Goal: Information Seeking & Learning: Learn about a topic

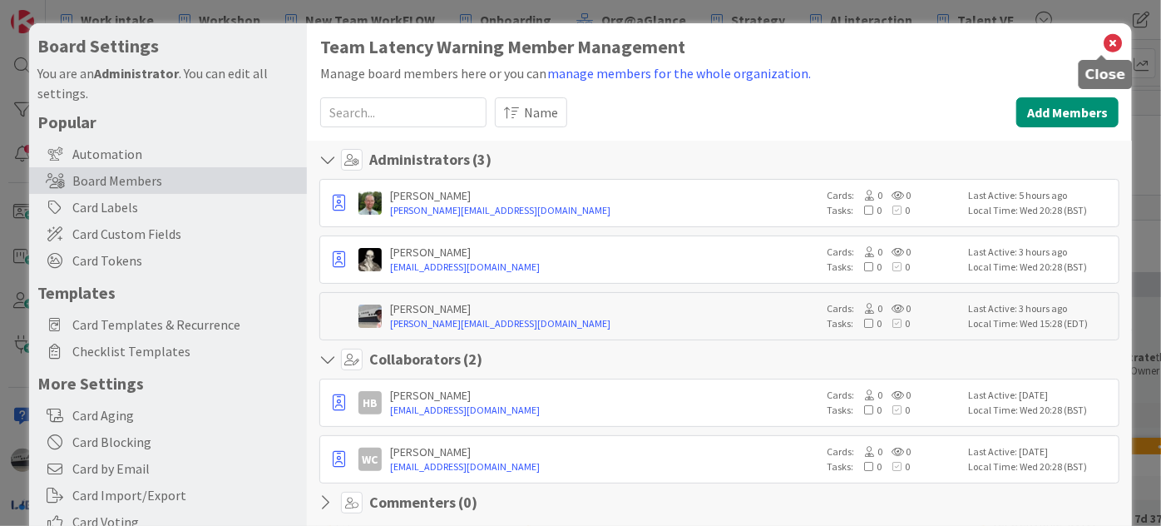
click at [1102, 41] on icon at bounding box center [1113, 43] width 22 height 23
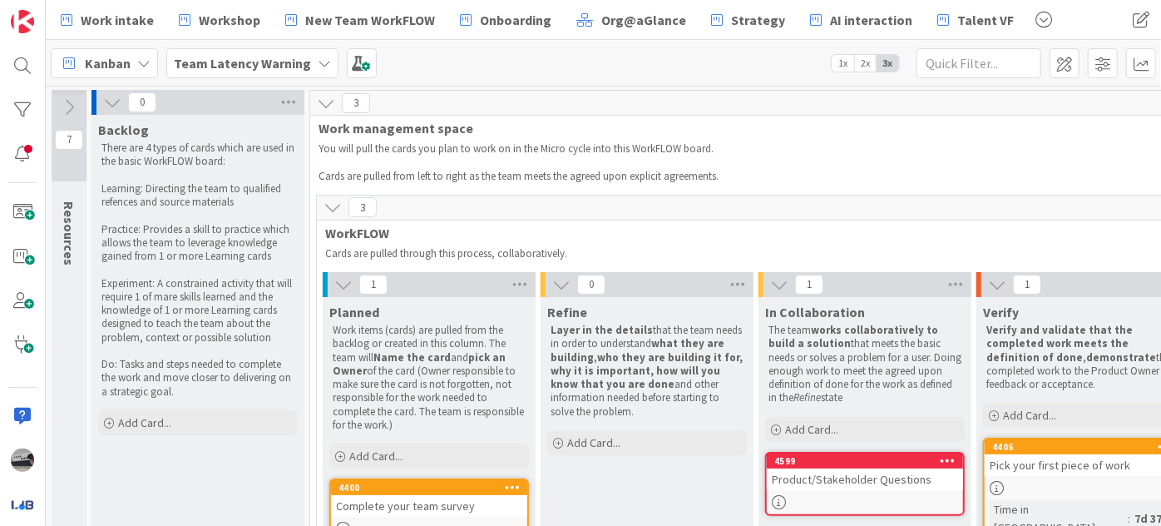
click at [308, 61] on div "Team Latency Warning" at bounding box center [252, 63] width 172 height 30
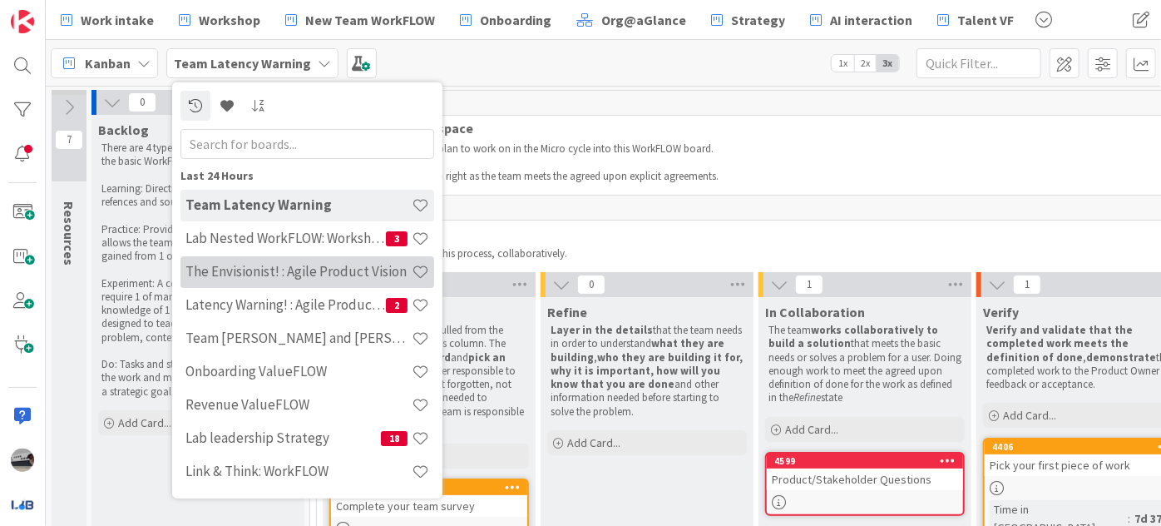
click at [319, 270] on h4 "The Envisionist! : Agile Product Vision" at bounding box center [299, 271] width 226 height 17
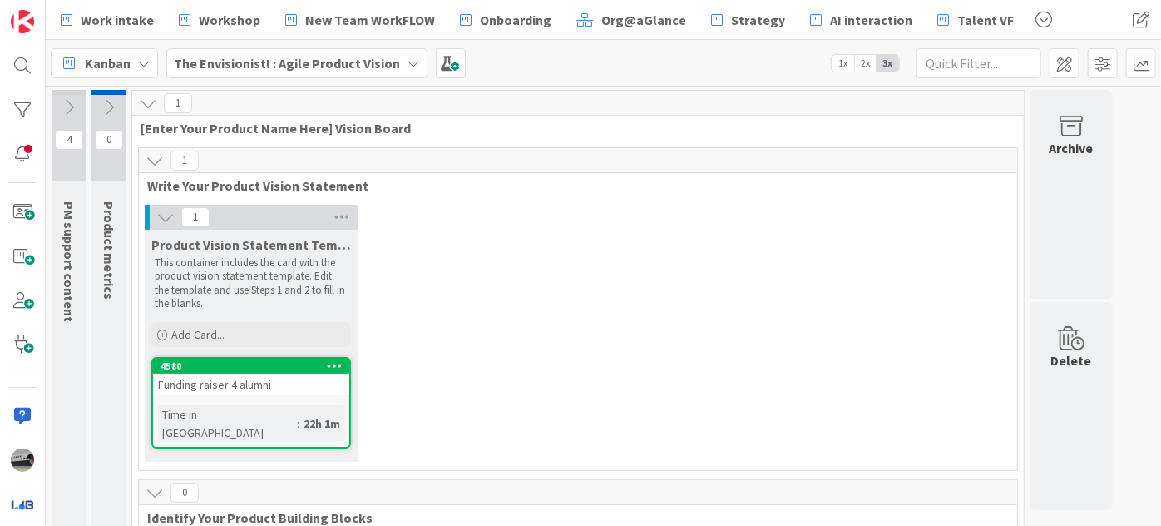
click at [286, 61] on b "The Envisionist! : Agile Product Vision" at bounding box center [287, 63] width 226 height 17
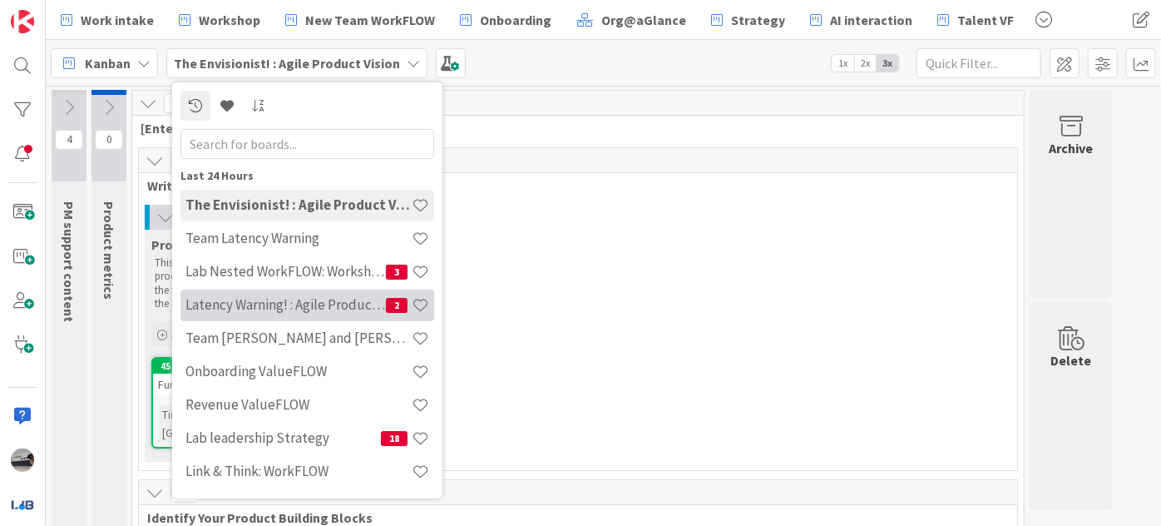
click at [333, 296] on h4 "Latency Warning! : Agile Product Vision" at bounding box center [286, 304] width 200 height 17
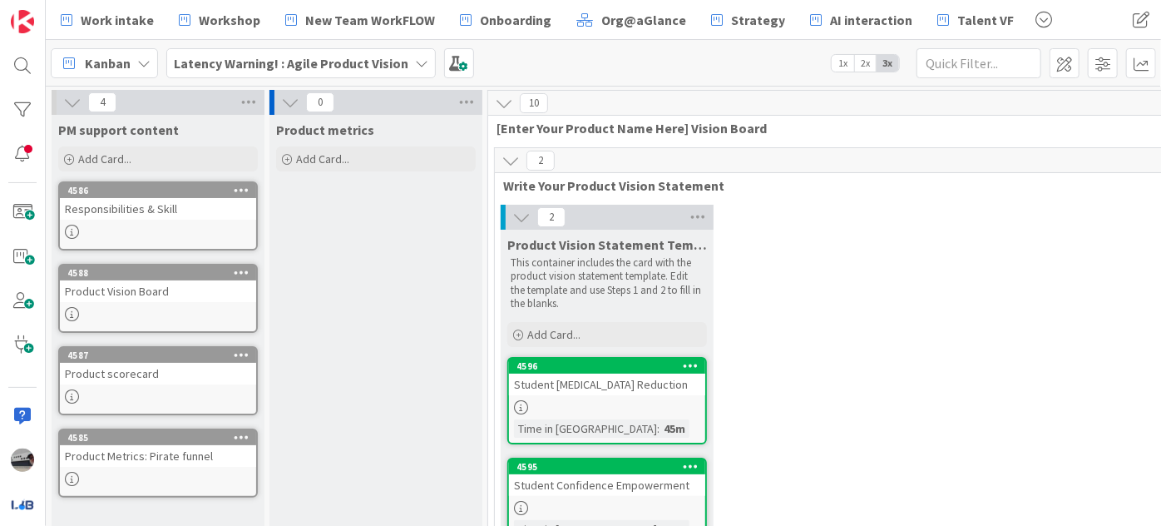
click at [364, 62] on b "Latency Warning! : Agile Product Vision" at bounding box center [291, 63] width 235 height 17
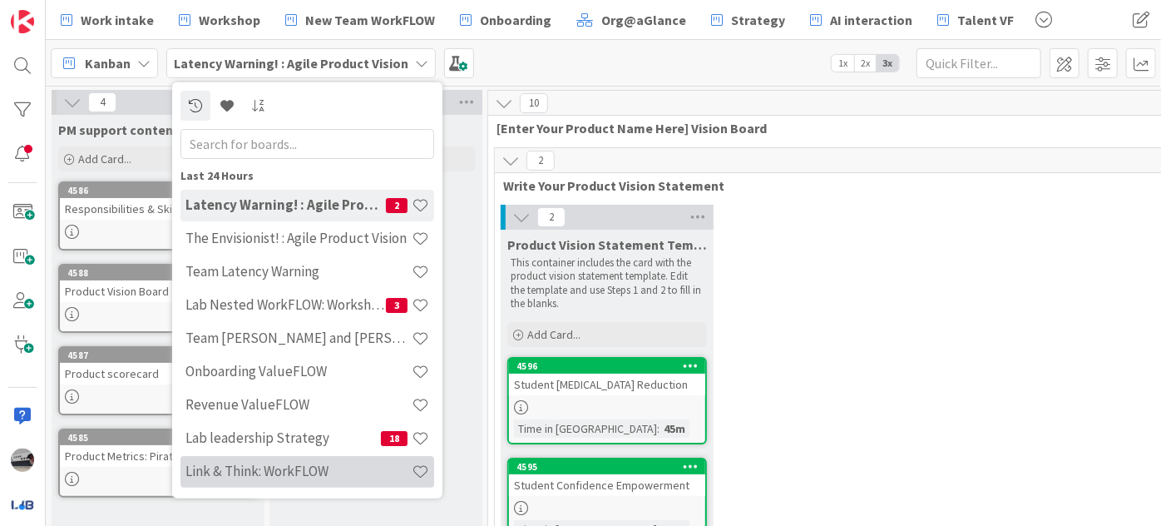
click at [288, 471] on h4 "Link & Think: WorkFLOW" at bounding box center [299, 471] width 226 height 17
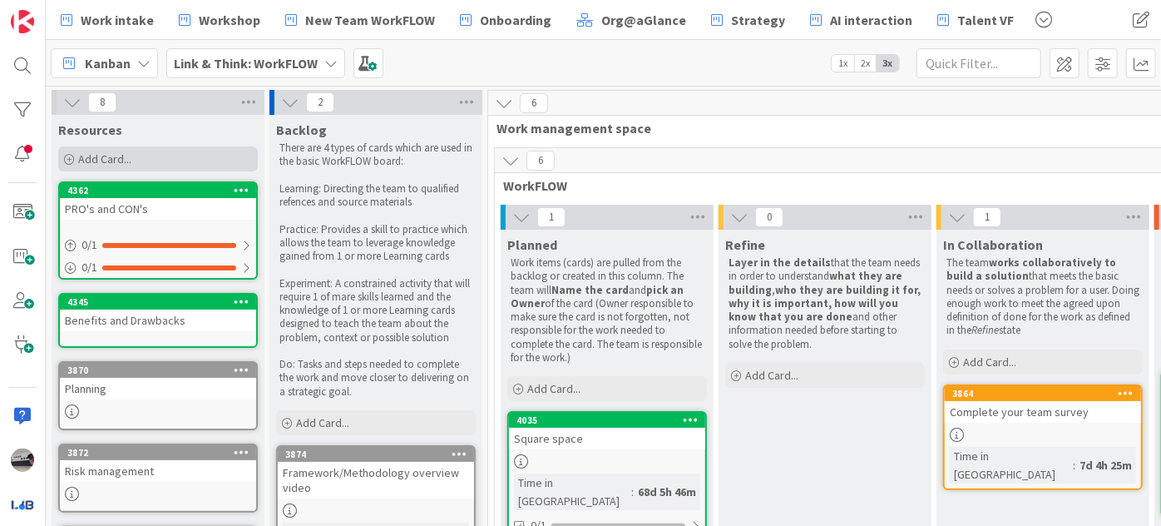
click at [186, 156] on div "Add Card..." at bounding box center [158, 158] width 200 height 25
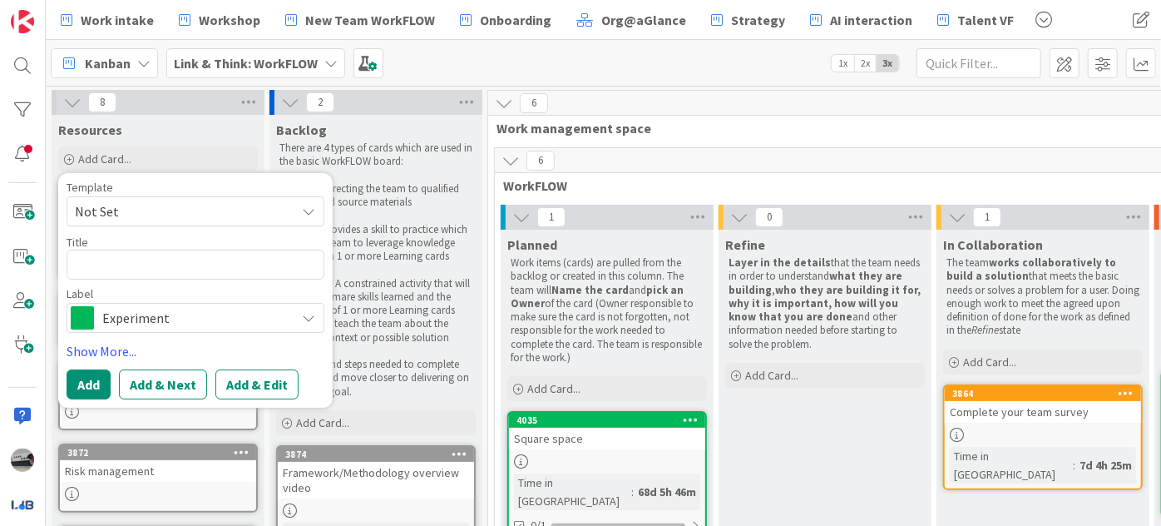
click at [233, 323] on span "Experiment" at bounding box center [194, 317] width 185 height 23
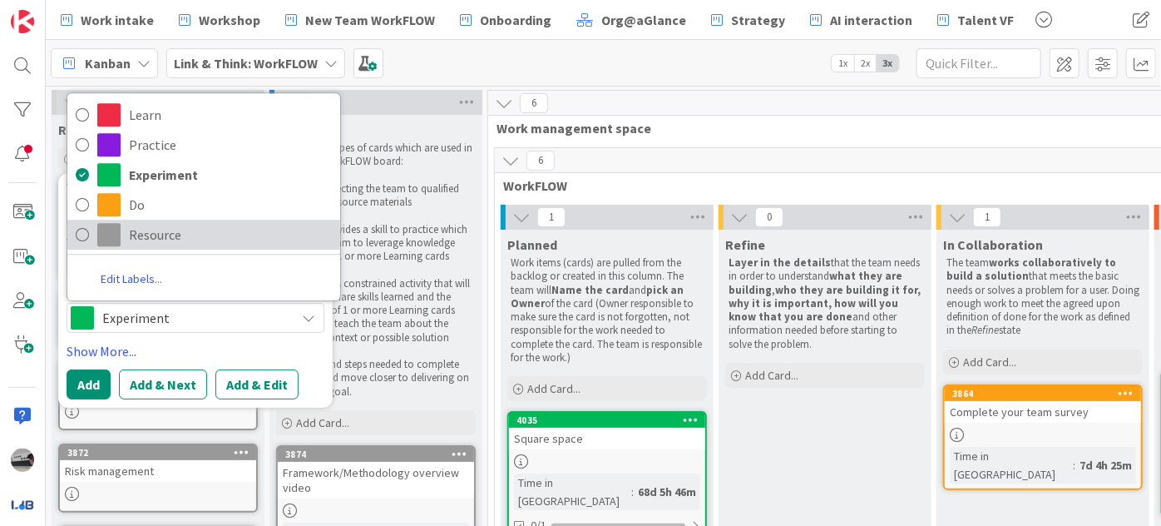
click at [176, 232] on span "Resource" at bounding box center [230, 234] width 203 height 25
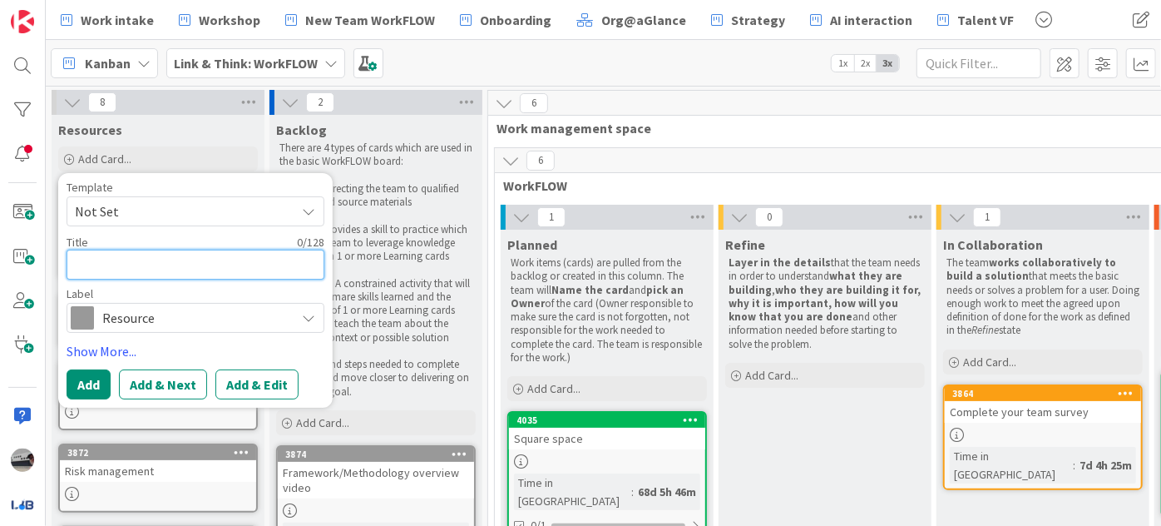
click at [107, 265] on textarea at bounding box center [196, 265] width 258 height 30
type textarea "x"
type textarea "L"
type textarea "x"
type textarea "La"
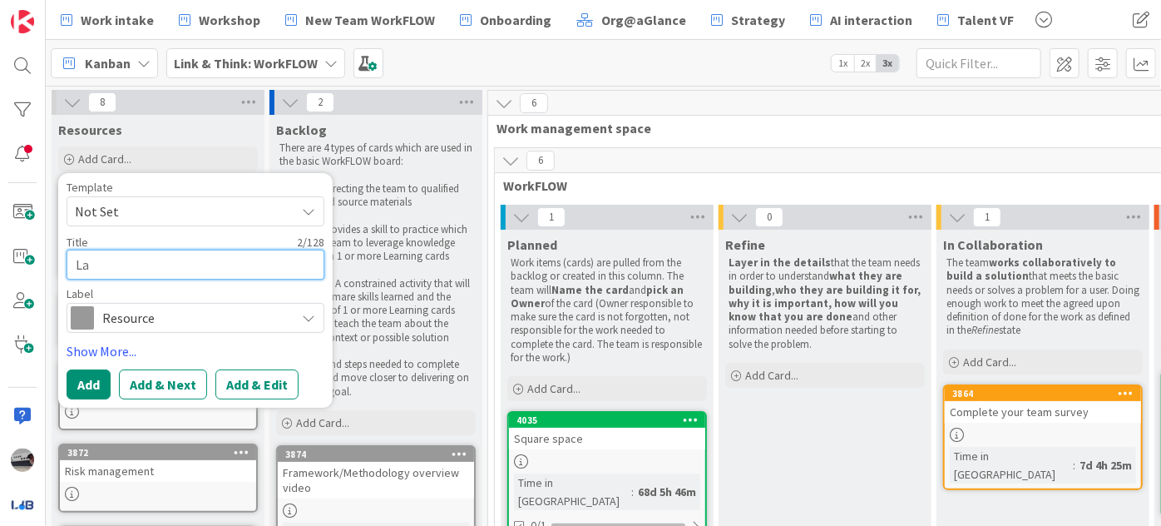
type textarea "x"
type textarea "Lab"
type textarea "x"
type textarea "Lab"
type textarea "x"
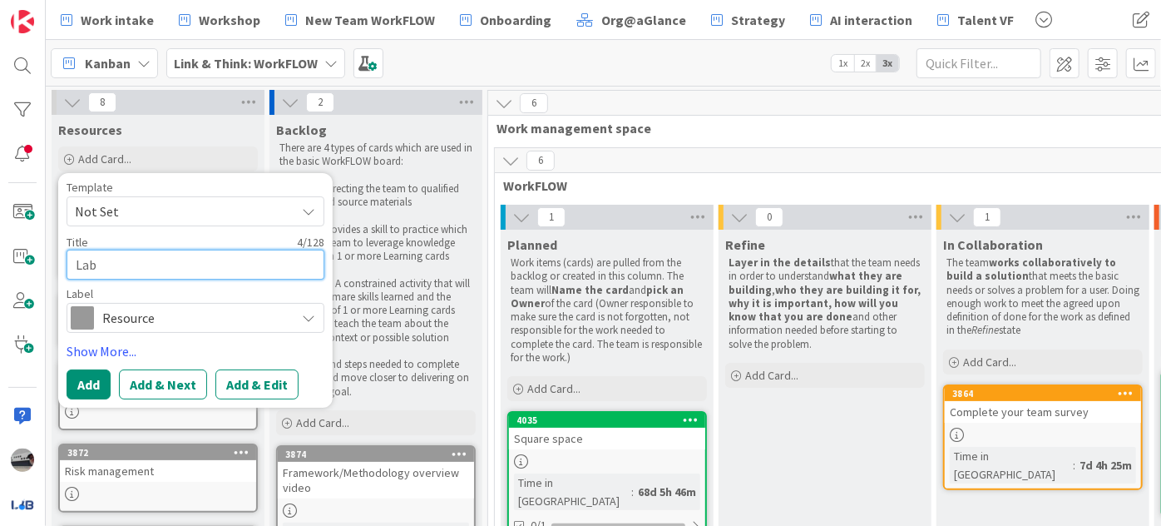
type textarea "Lab d"
type textarea "x"
type textarea "Lab de"
type textarea "x"
type textarea "Lab des"
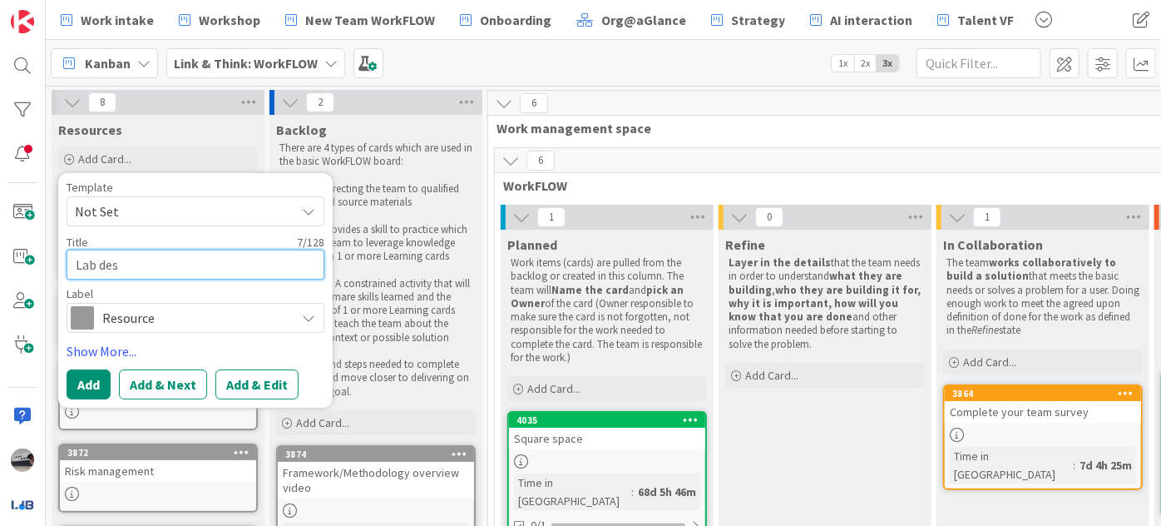
type textarea "x"
type textarea "Lab desi"
type textarea "x"
type textarea "Lab desig"
type textarea "x"
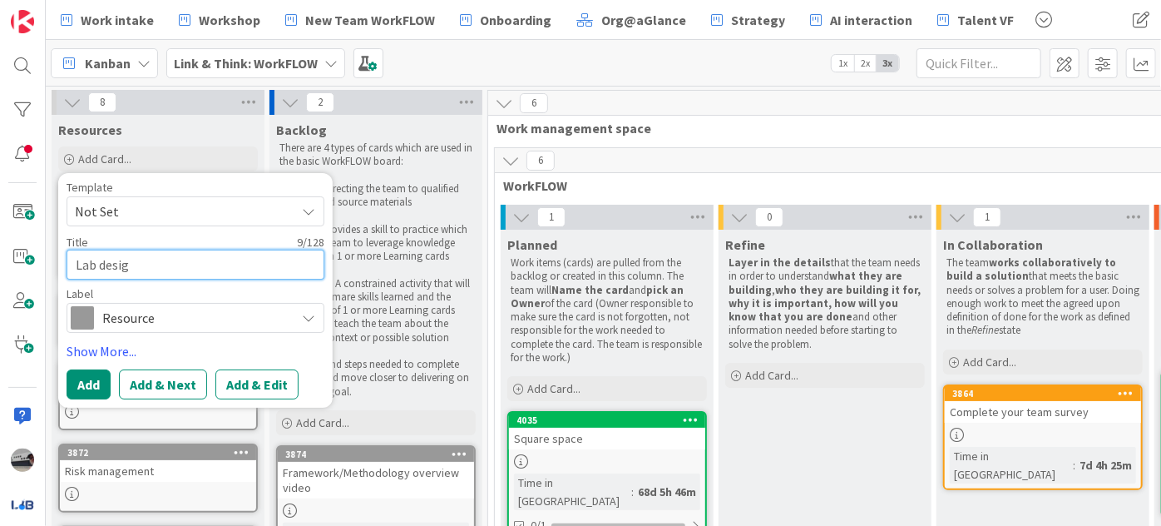
type textarea "Lab design"
type textarea "x"
type textarea "Lab design"
type textarea "x"
type textarea "Lab design s"
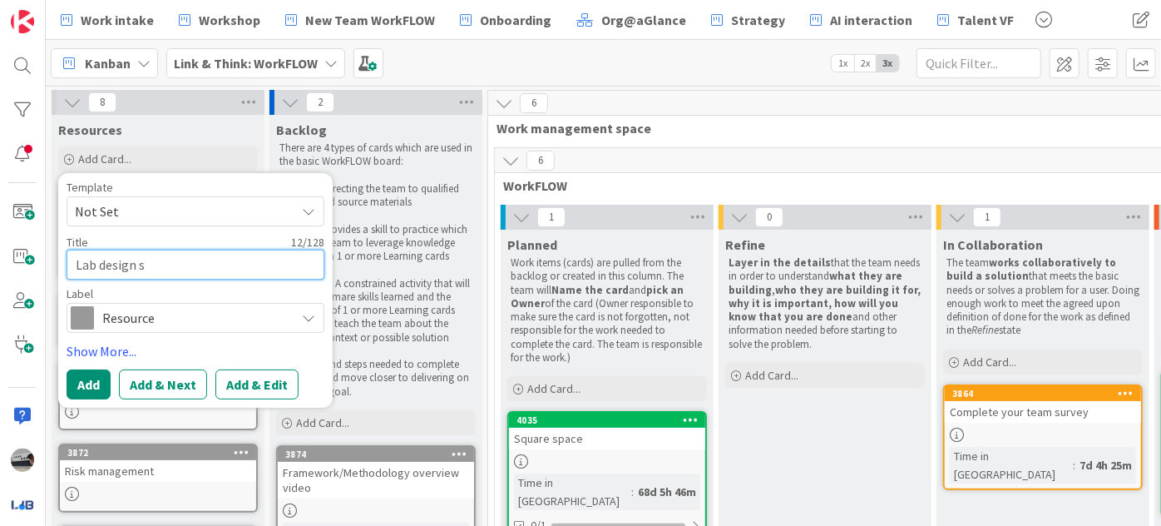
type textarea "x"
type textarea "Lab design st"
type textarea "x"
type textarea "Lab design sta"
type textarea "x"
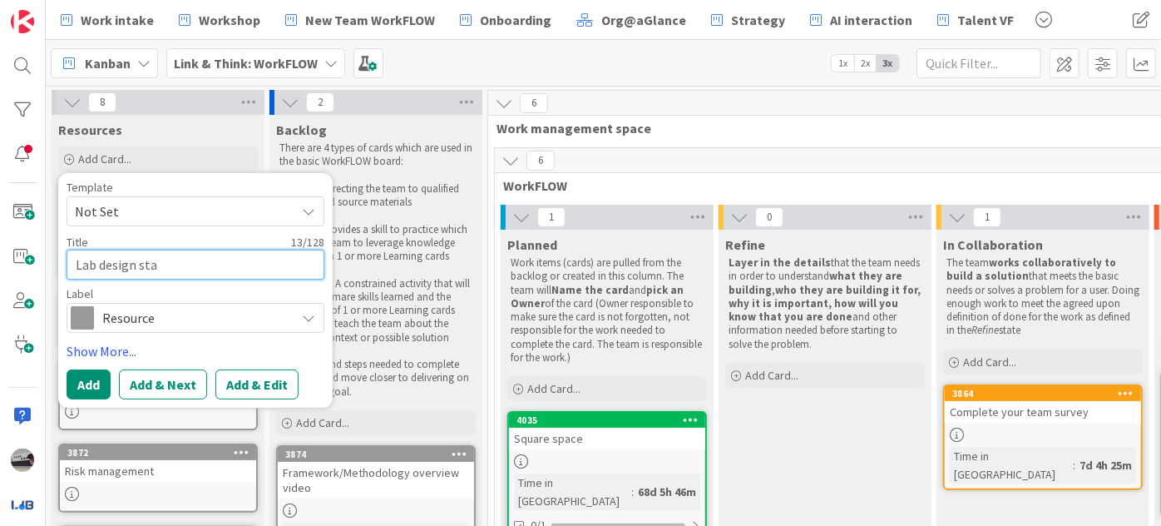
type textarea "Lab design [PERSON_NAME]"
type textarea "x"
type textarea "Lab design stand"
type textarea "x"
type textarea "Lab design standa"
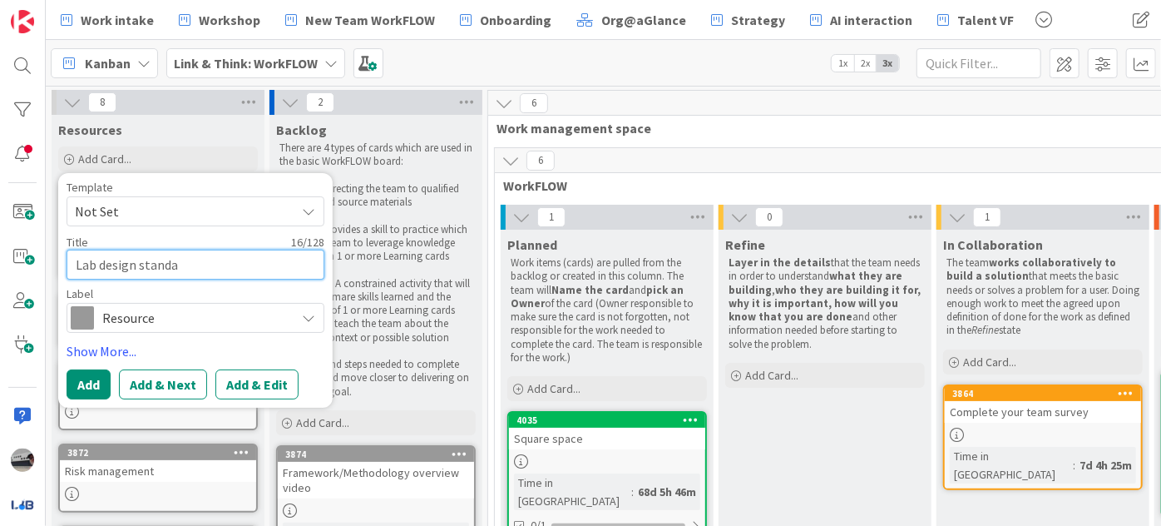
type textarea "x"
type textarea "Lab design standar"
type textarea "x"
type textarea "Lab design standard"
type textarea "x"
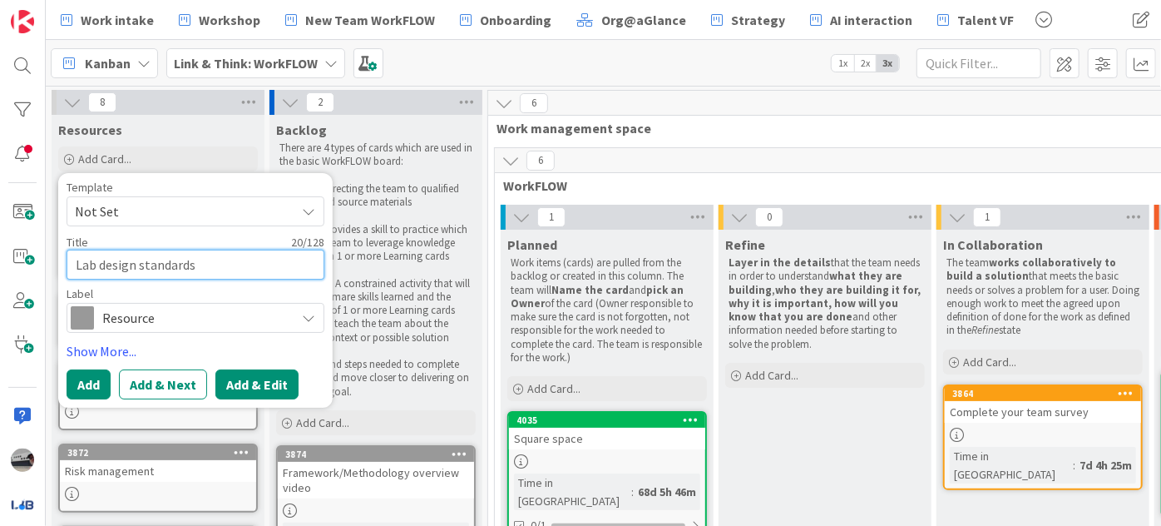
type textarea "Lab design standards"
click at [274, 389] on button "Add & Edit" at bounding box center [256, 384] width 83 height 30
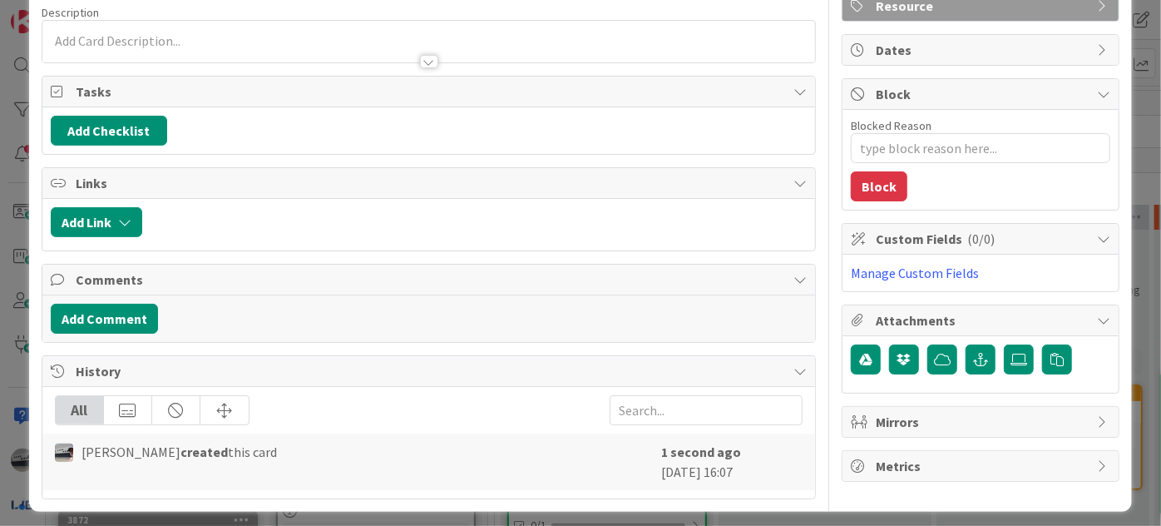
scroll to position [133, 0]
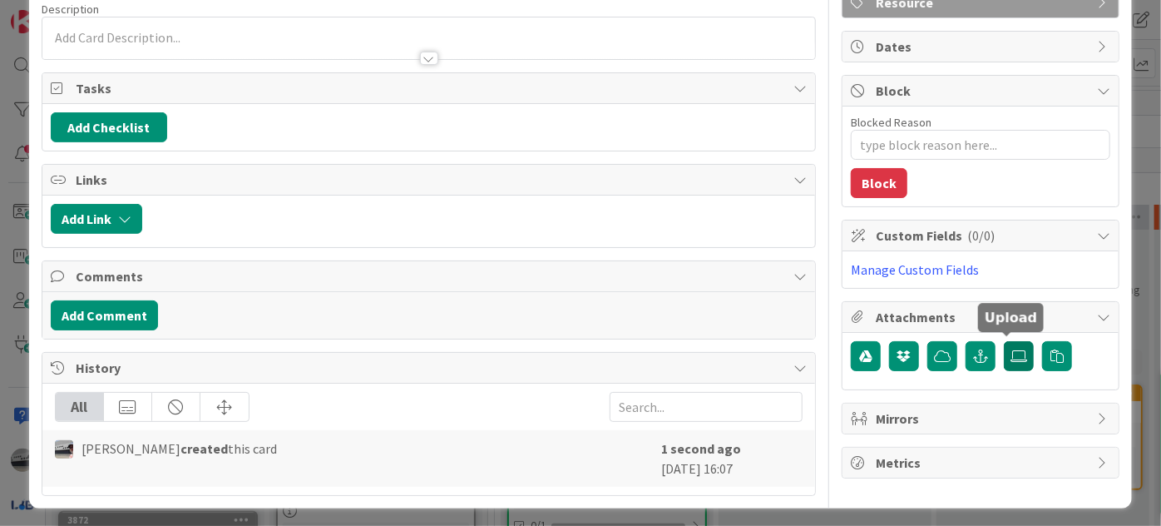
click at [1013, 349] on icon at bounding box center [1019, 355] width 17 height 13
click at [1004, 341] on input "file" at bounding box center [1004, 341] width 0 height 0
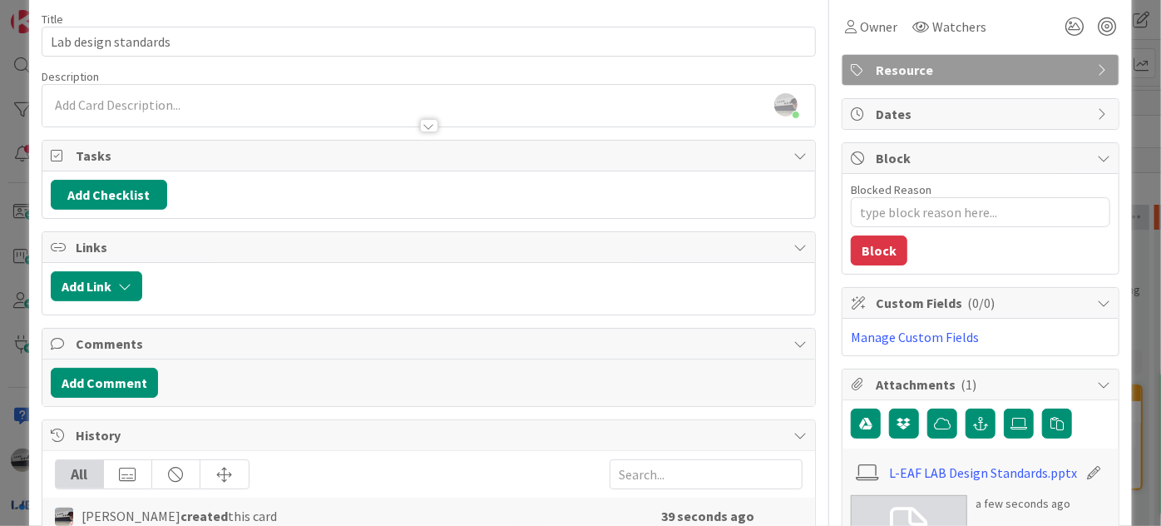
scroll to position [0, 0]
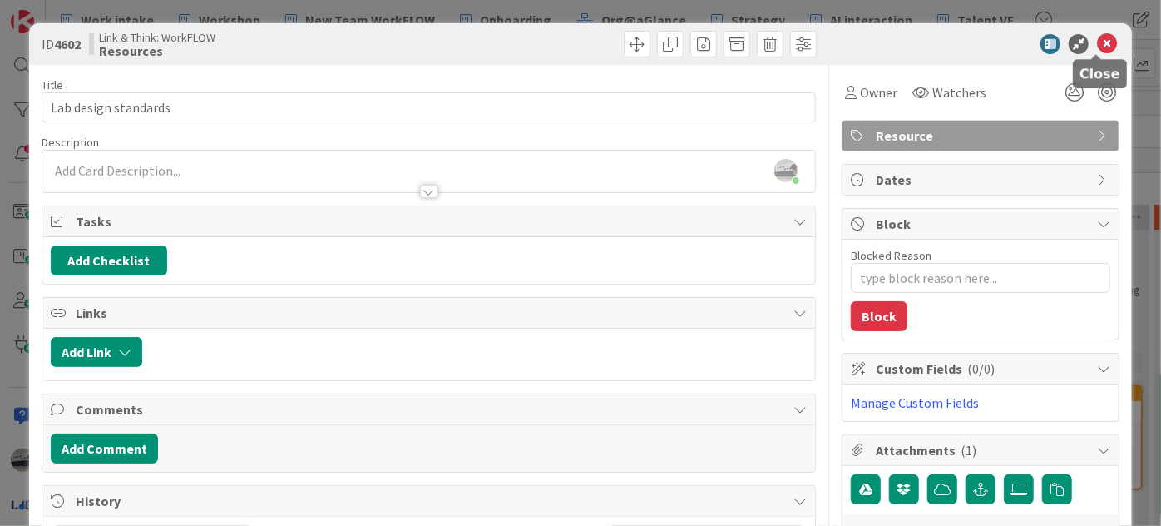
click at [1097, 40] on icon at bounding box center [1107, 44] width 20 height 20
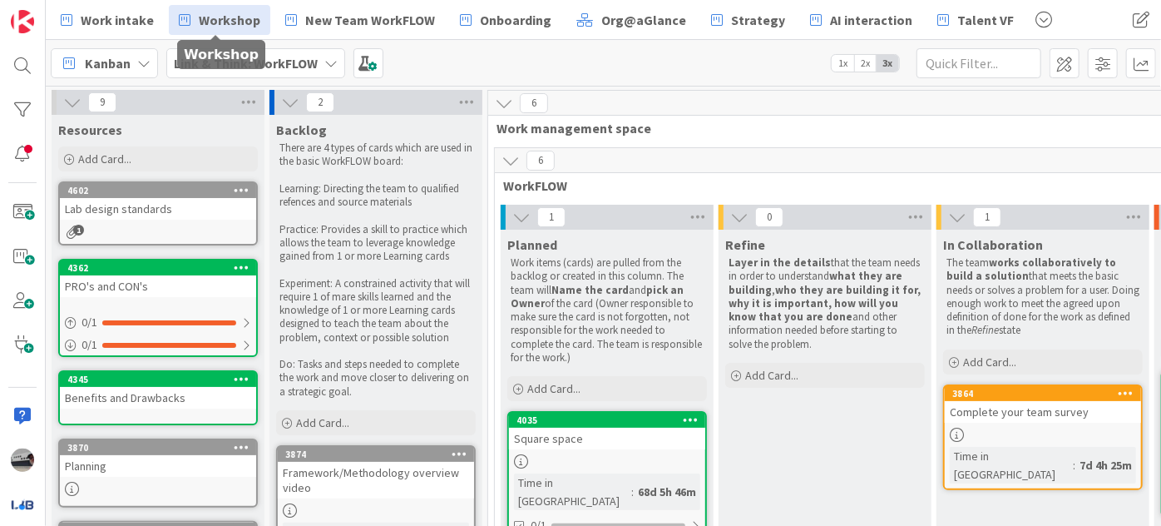
click at [235, 27] on span "Workshop" at bounding box center [230, 20] width 62 height 20
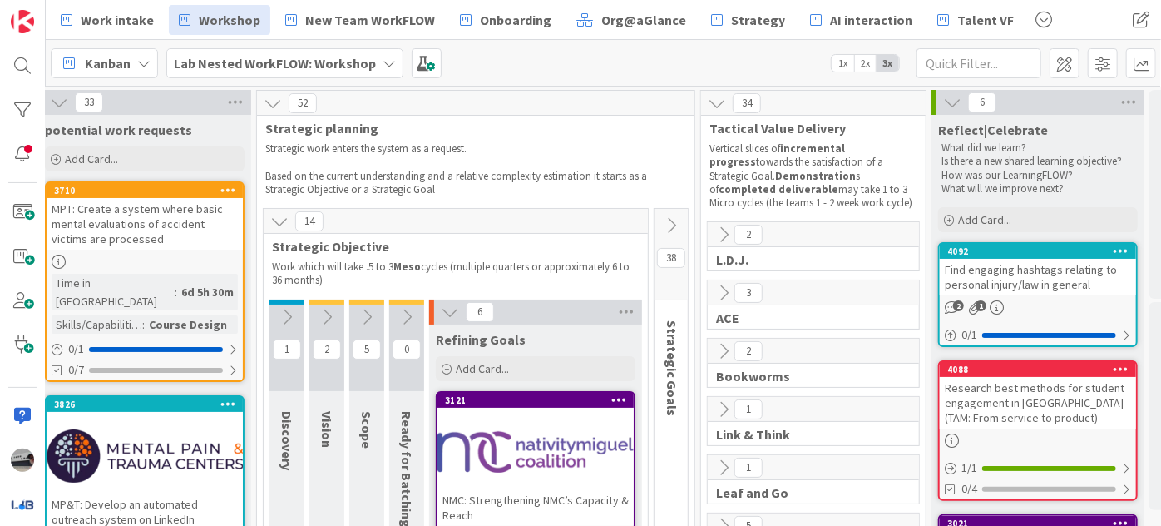
scroll to position [0, 140]
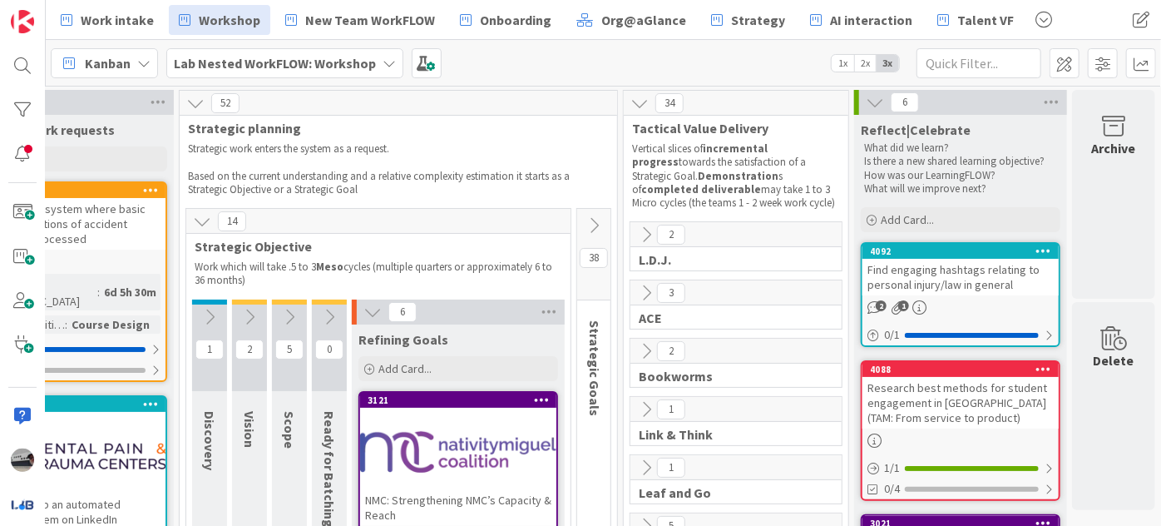
click at [585, 216] on icon at bounding box center [594, 225] width 18 height 18
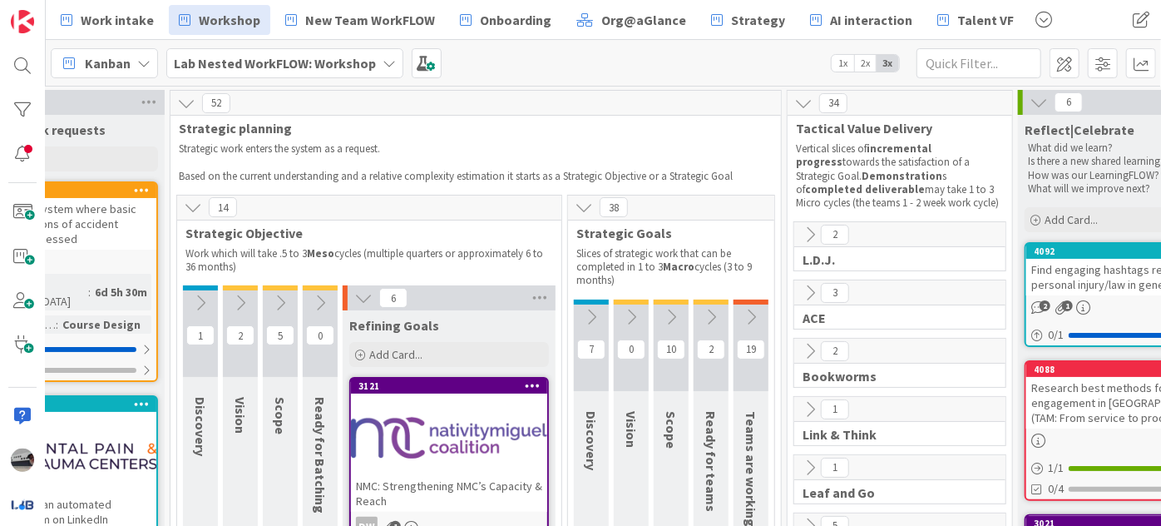
click at [750, 316] on icon at bounding box center [751, 317] width 18 height 18
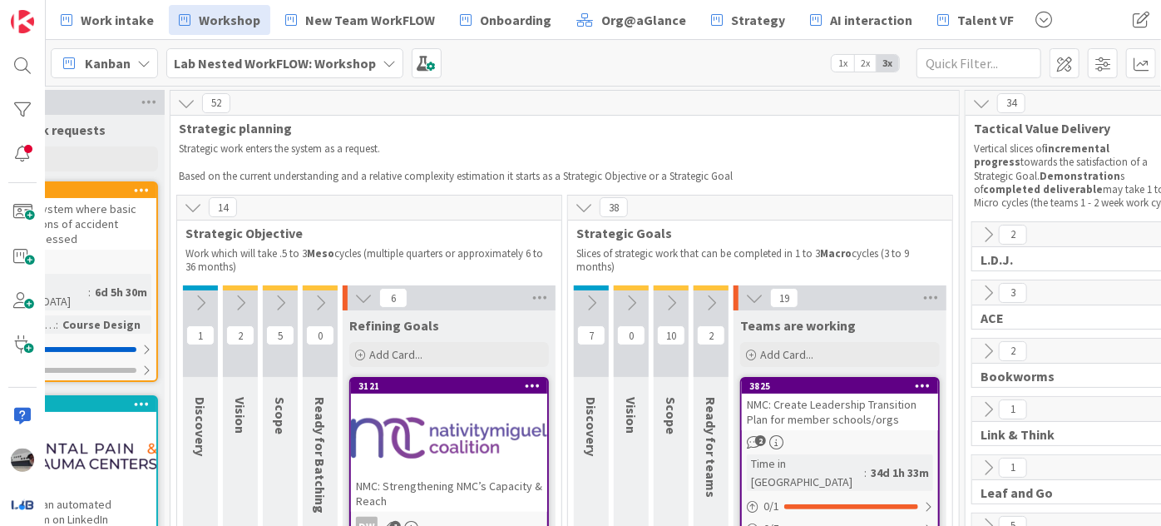
click at [705, 306] on icon at bounding box center [711, 303] width 18 height 18
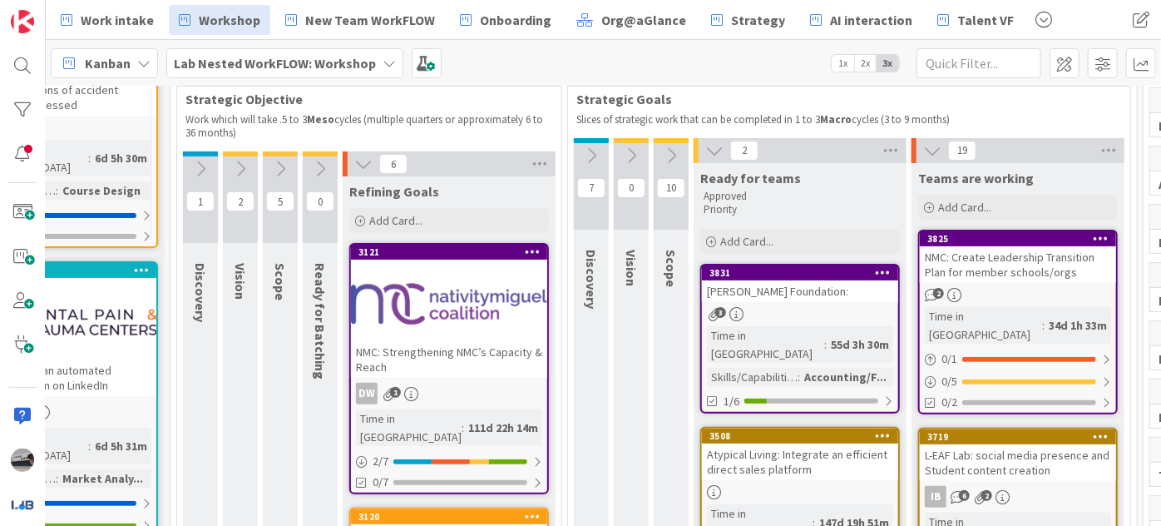
scroll to position [151, 140]
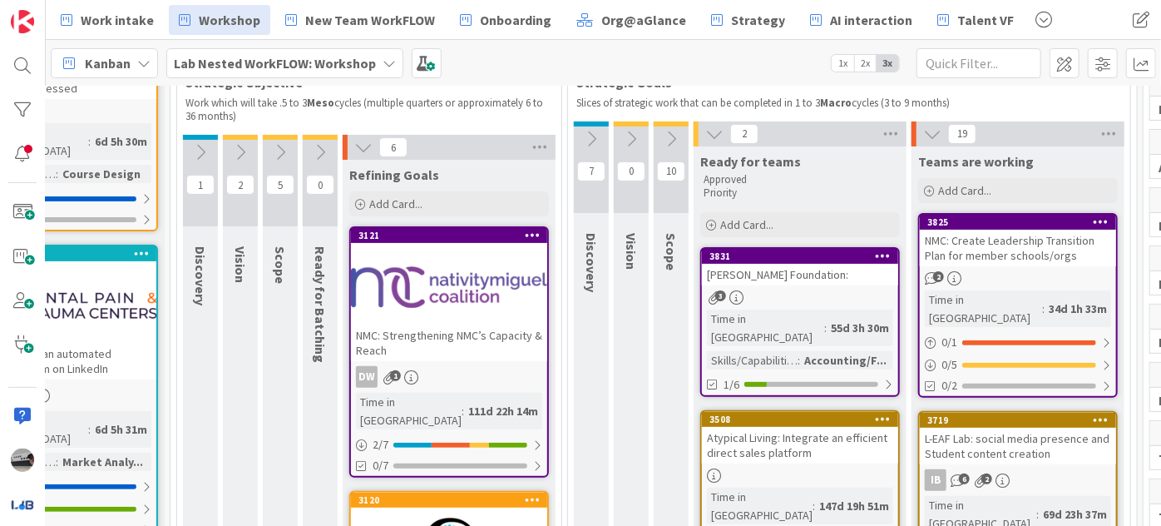
click at [796, 272] on div "[PERSON_NAME] Foundation:" at bounding box center [800, 275] width 196 height 22
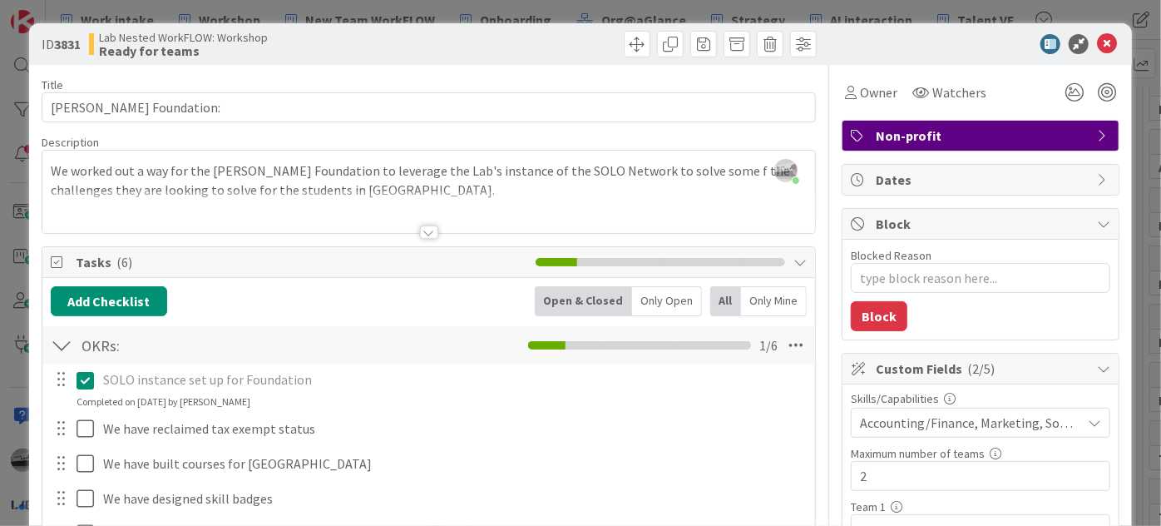
click at [420, 230] on div at bounding box center [429, 231] width 18 height 13
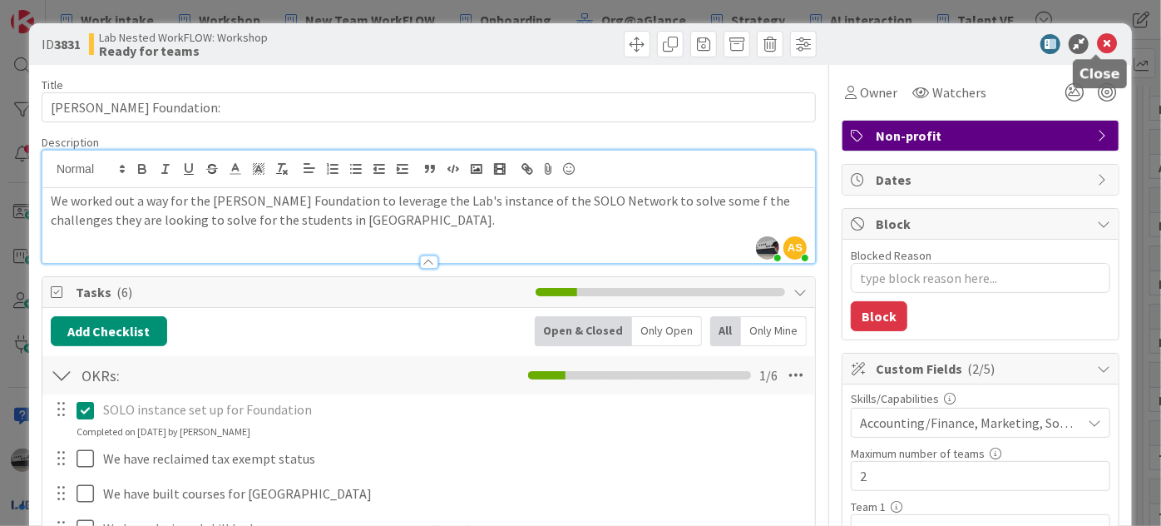
click at [1101, 38] on icon at bounding box center [1107, 44] width 20 height 20
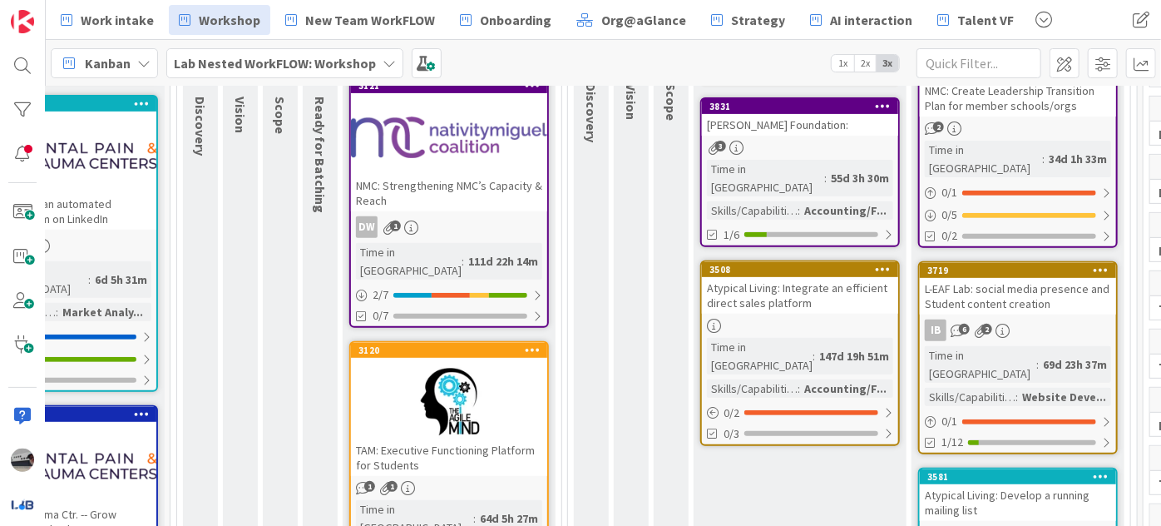
scroll to position [302, 140]
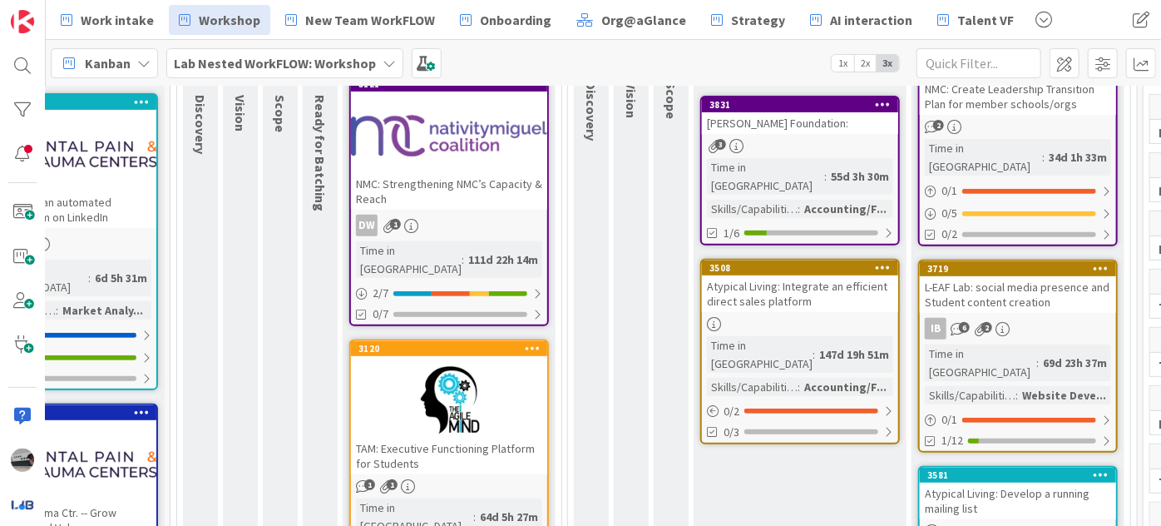
click at [878, 288] on div "Atypical Living: Integrate an efficient direct sales platform" at bounding box center [800, 293] width 196 height 37
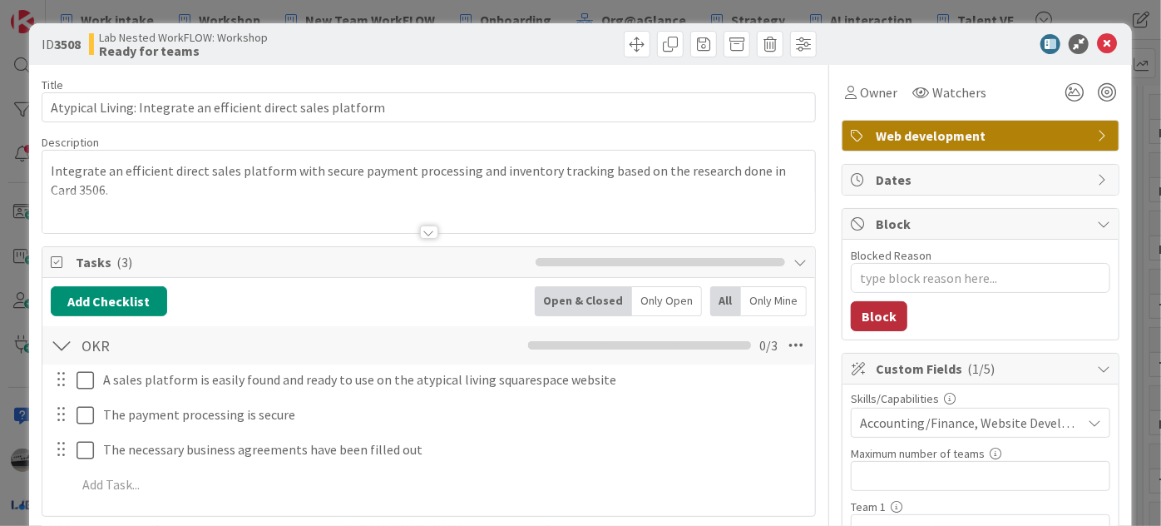
type textarea "x"
click at [1088, 418] on icon at bounding box center [1094, 422] width 13 height 13
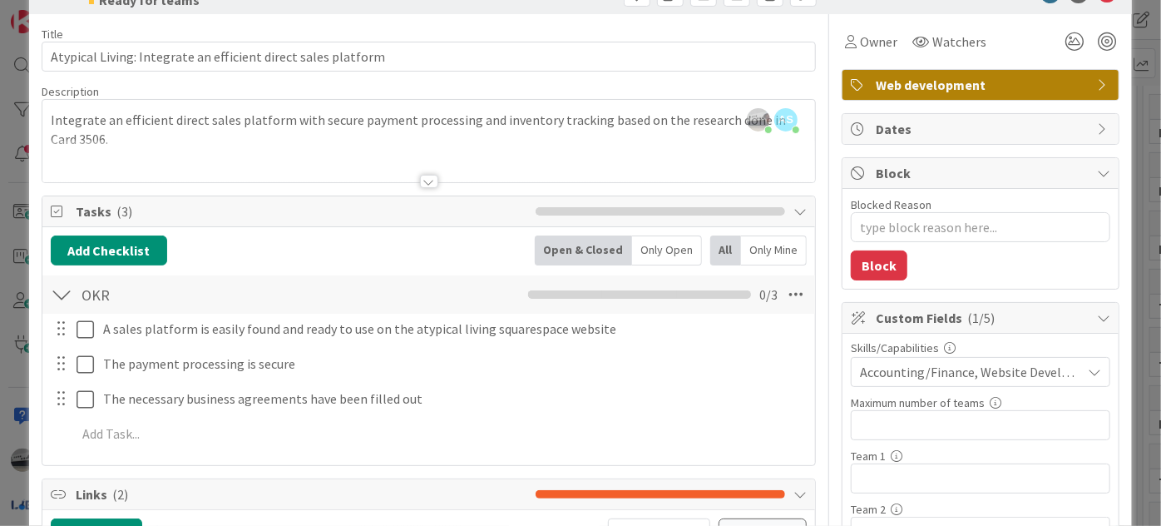
scroll to position [75, 0]
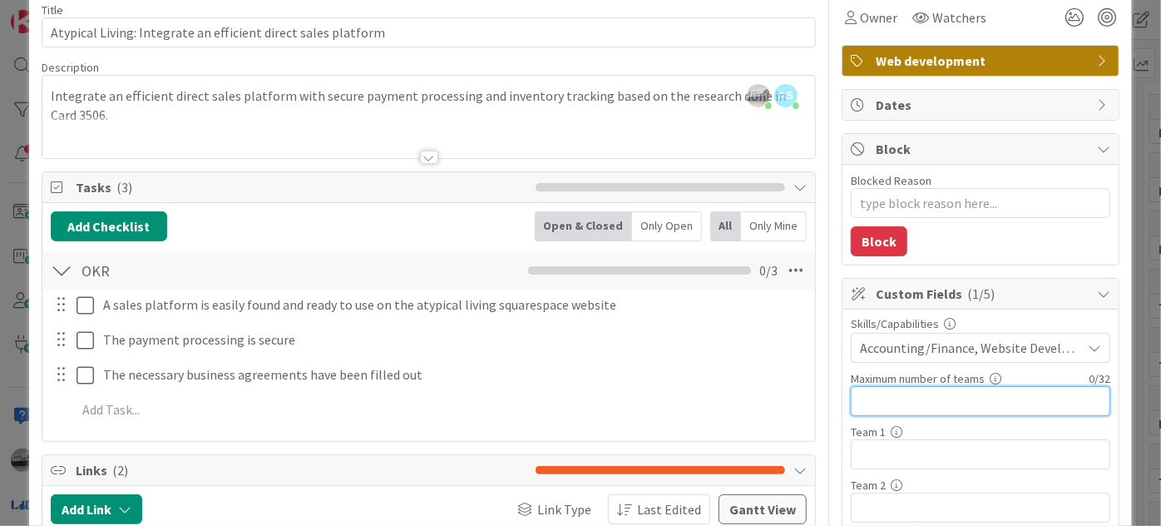
click at [885, 391] on input "text" at bounding box center [981, 401] width 260 height 30
type input "2"
type textarea "x"
type input "2"
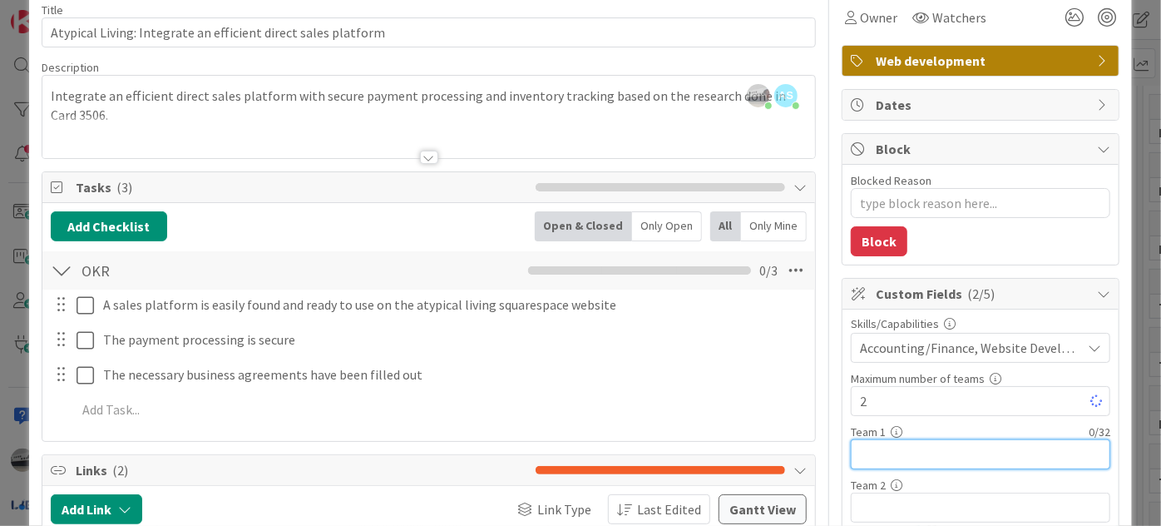
click at [903, 446] on input "text" at bounding box center [981, 454] width 260 height 30
type textarea "x"
type input "Link"
type textarea "x"
type input "Link & Think"
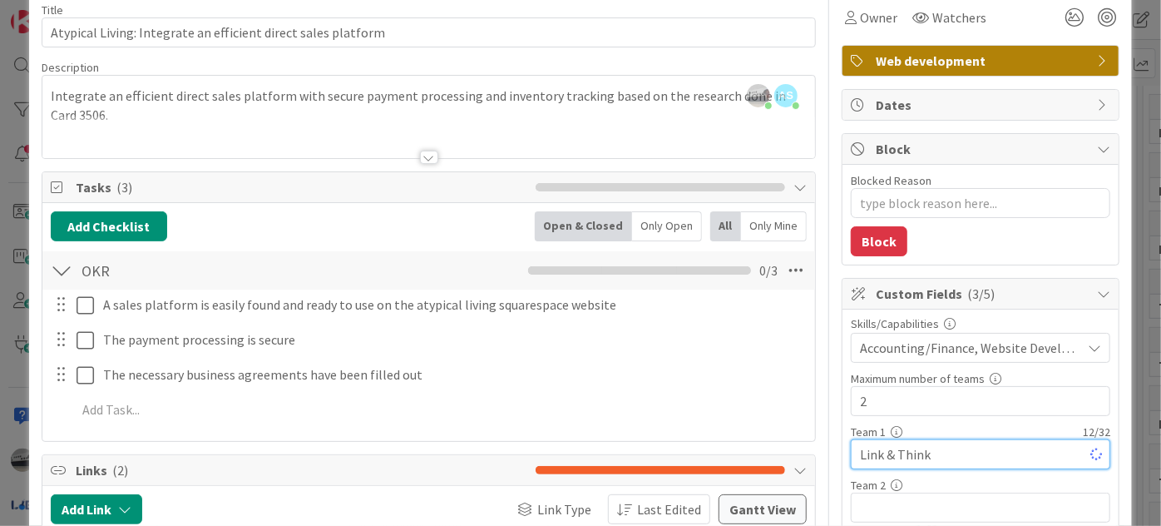
type textarea "x"
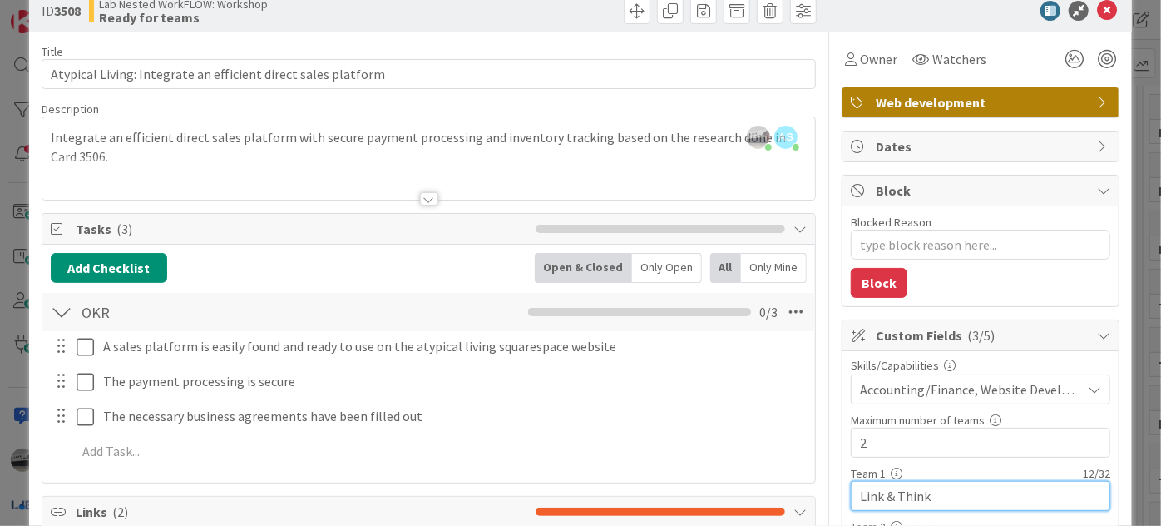
scroll to position [0, 0]
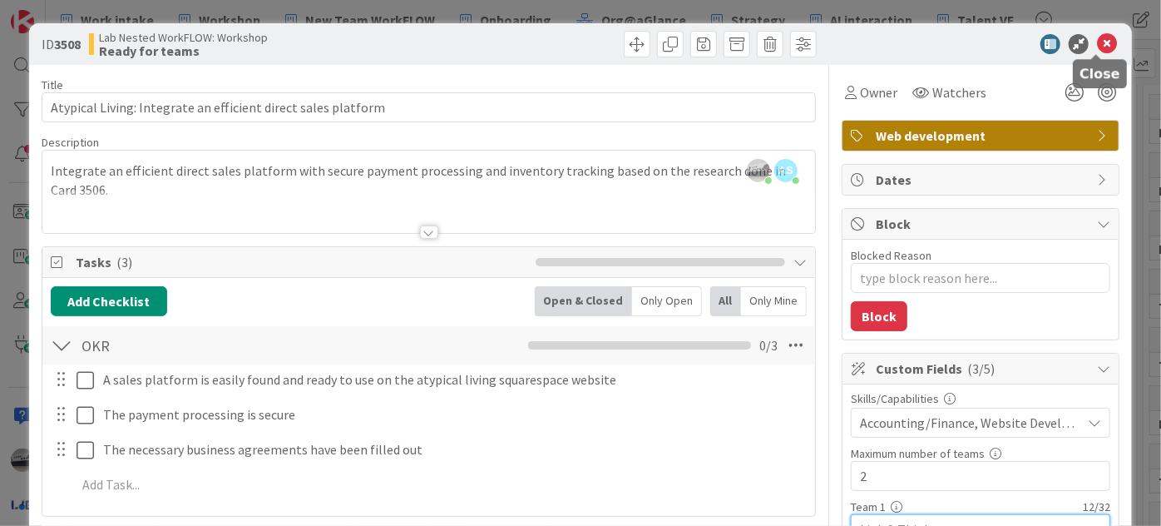
type input "Link & Think"
click at [1098, 49] on icon at bounding box center [1107, 44] width 20 height 20
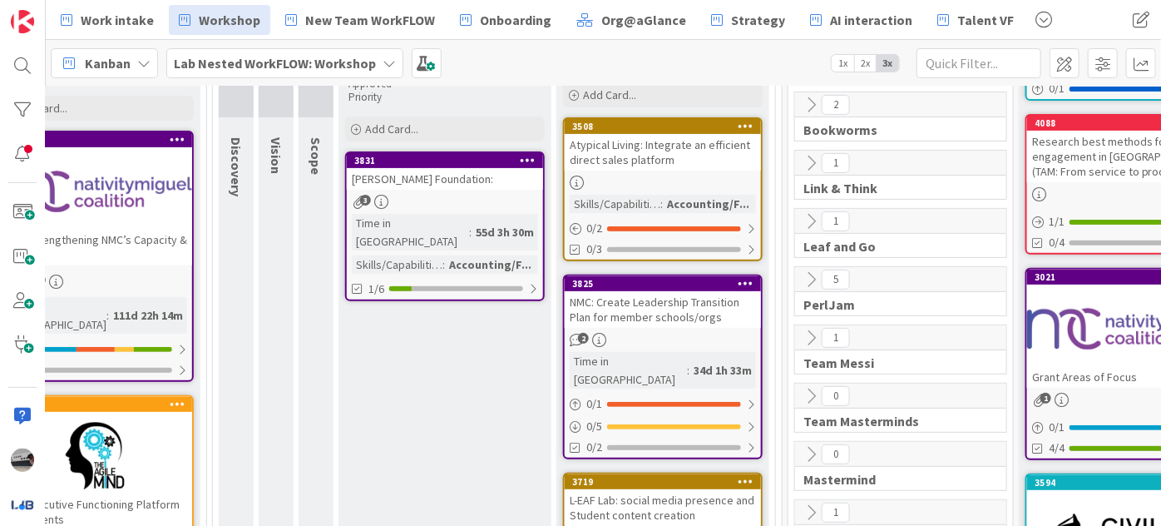
scroll to position [171, 495]
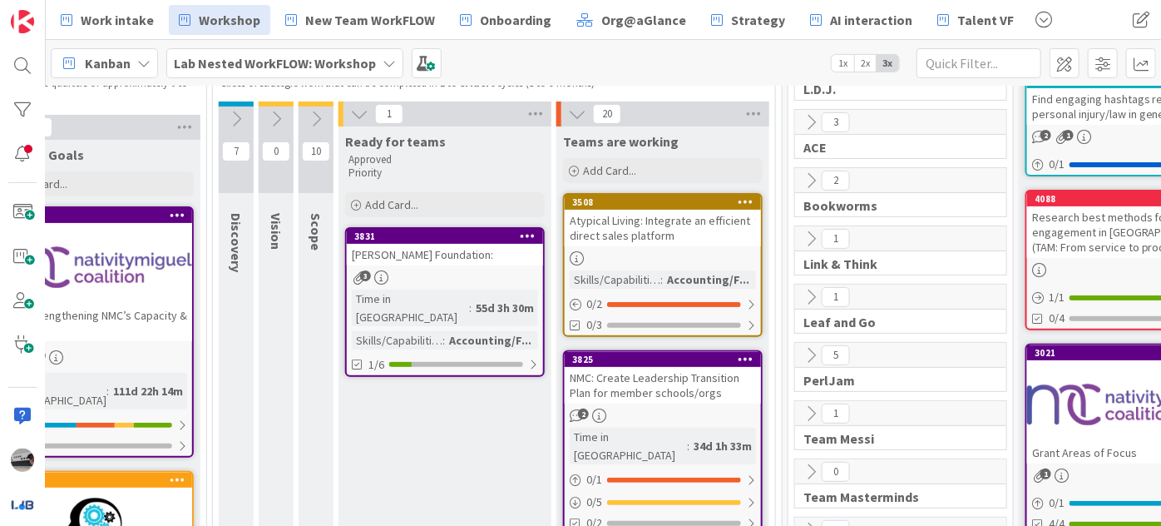
click at [807, 233] on icon at bounding box center [811, 239] width 18 height 18
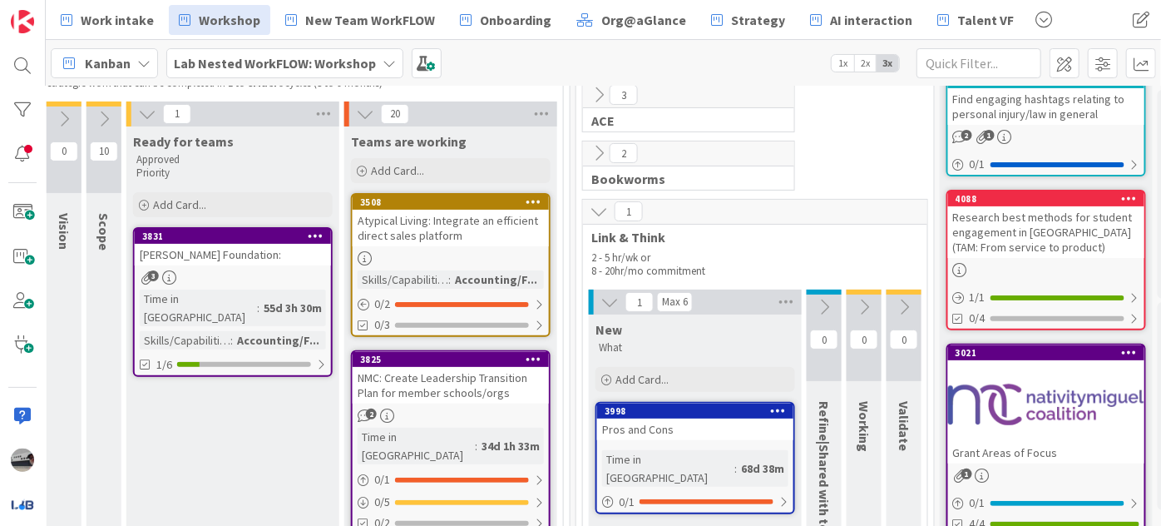
scroll to position [171, 722]
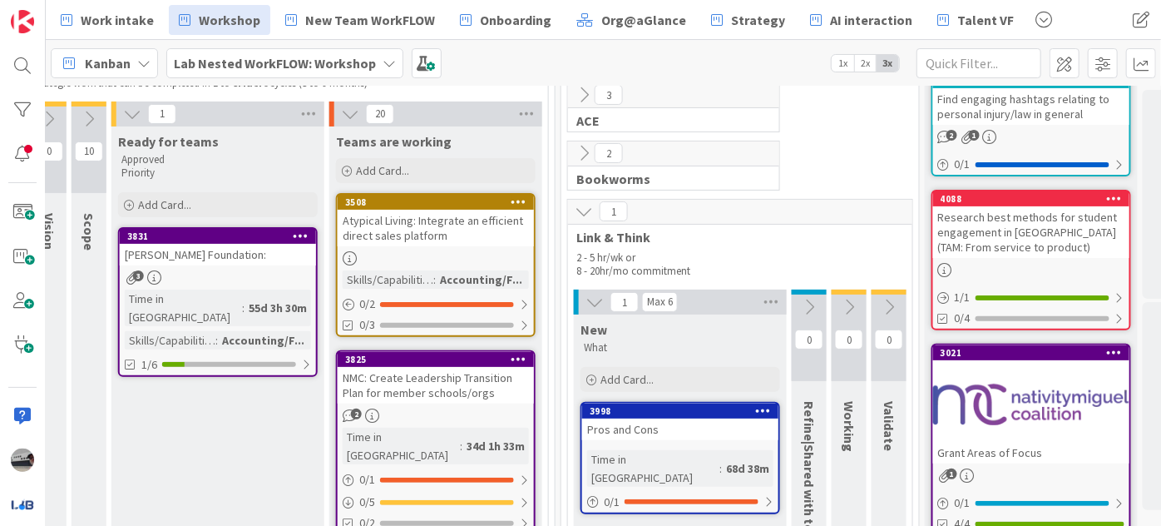
click at [885, 304] on icon at bounding box center [889, 307] width 18 height 18
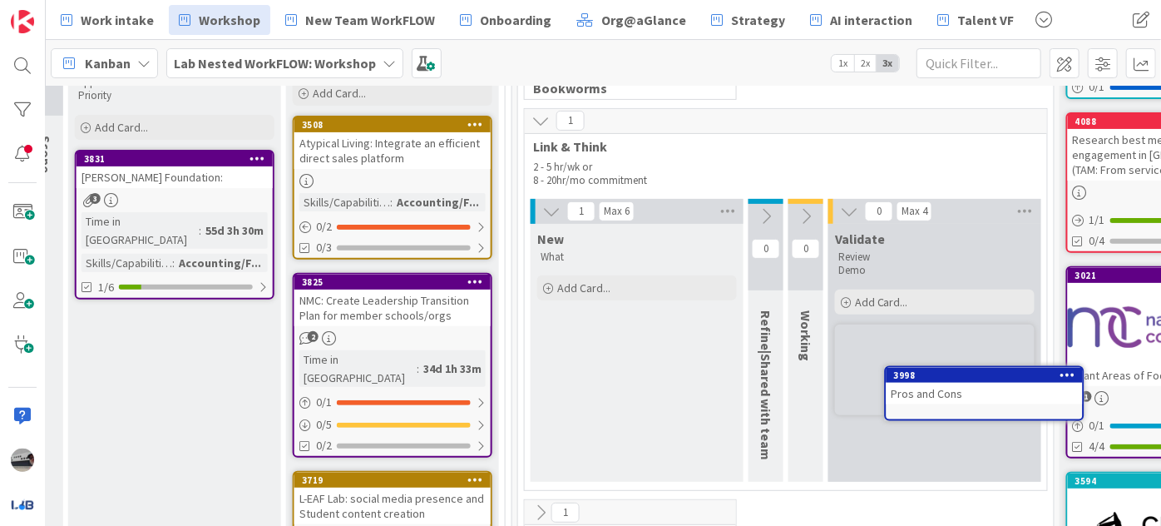
scroll to position [266, 785]
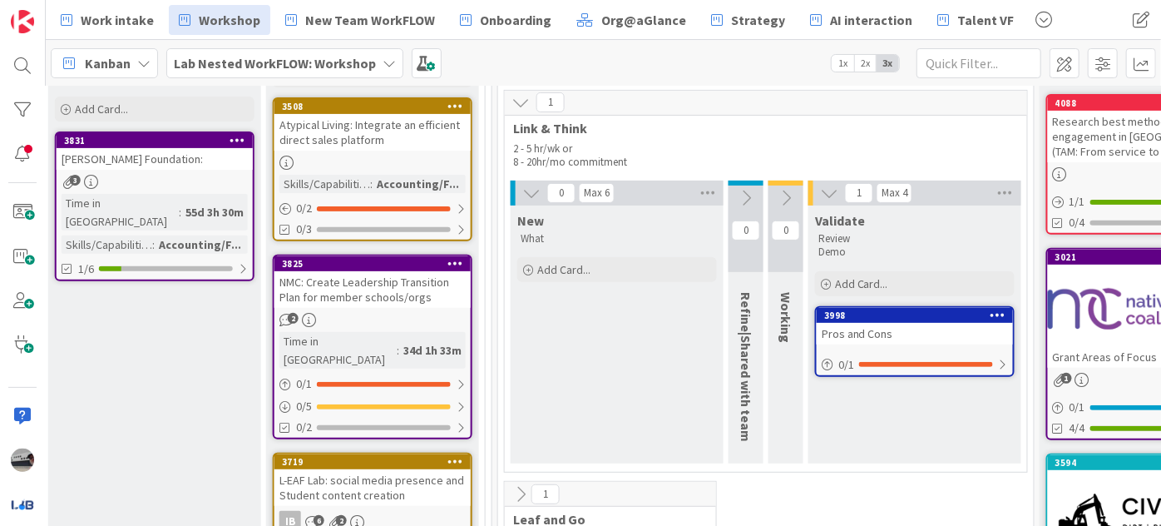
click at [383, 61] on icon at bounding box center [389, 63] width 13 height 13
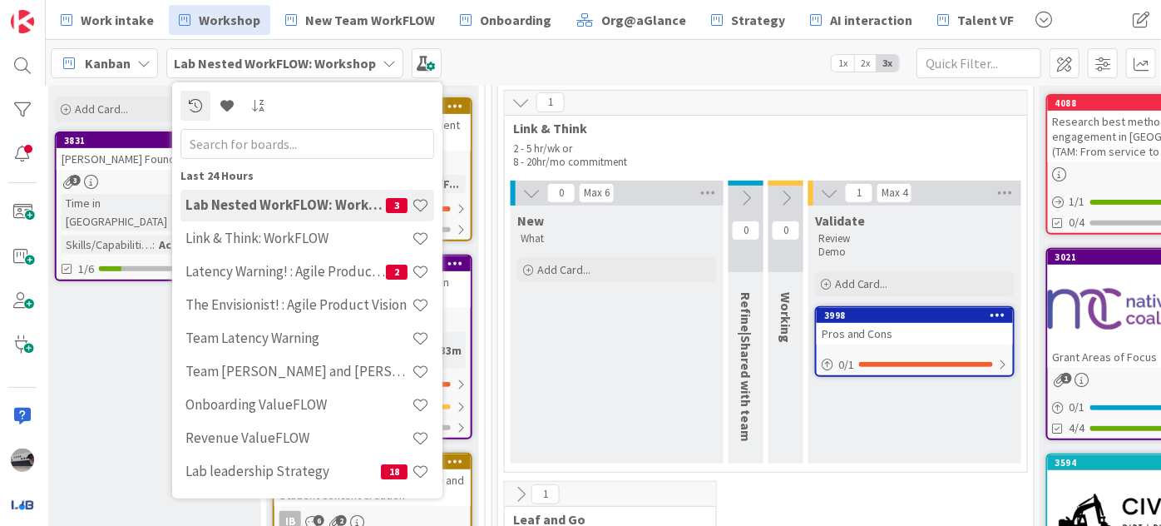
click at [290, 146] on input "text" at bounding box center [308, 143] width 254 height 30
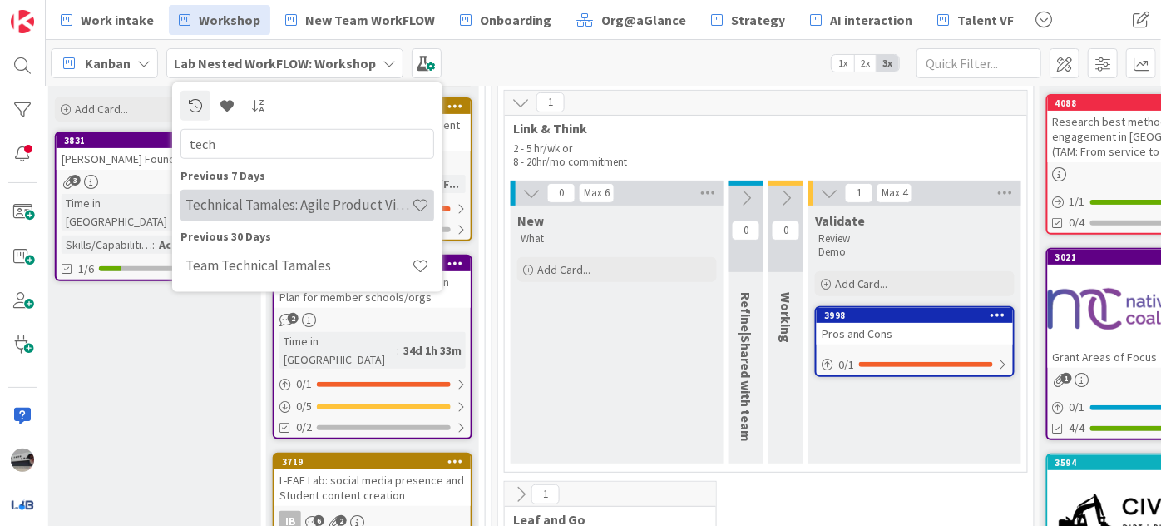
type input "tech"
click at [306, 208] on h4 "Technical Tamales: Agile Product Vision" at bounding box center [299, 204] width 226 height 17
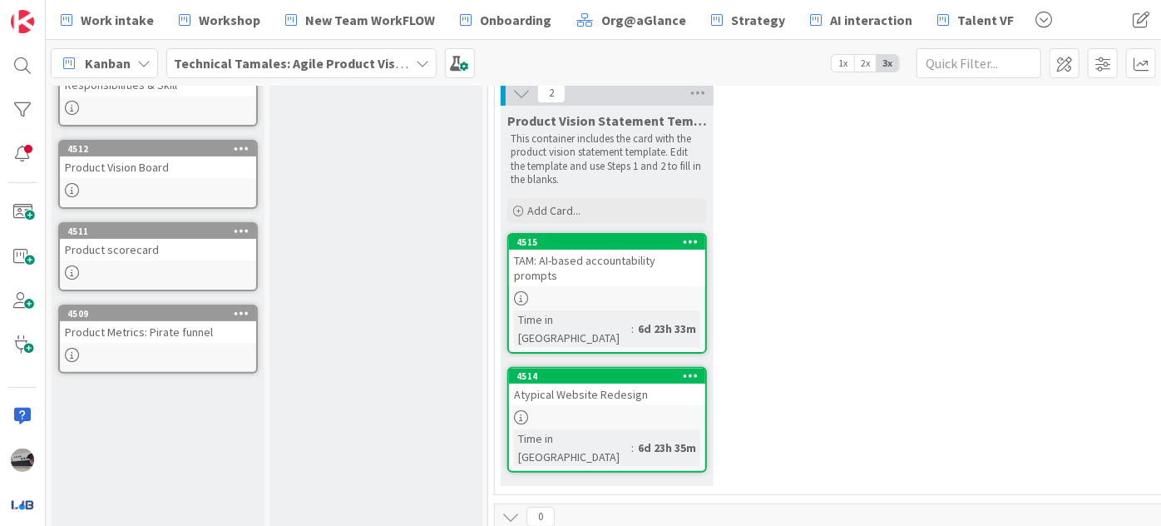
scroll to position [151, 0]
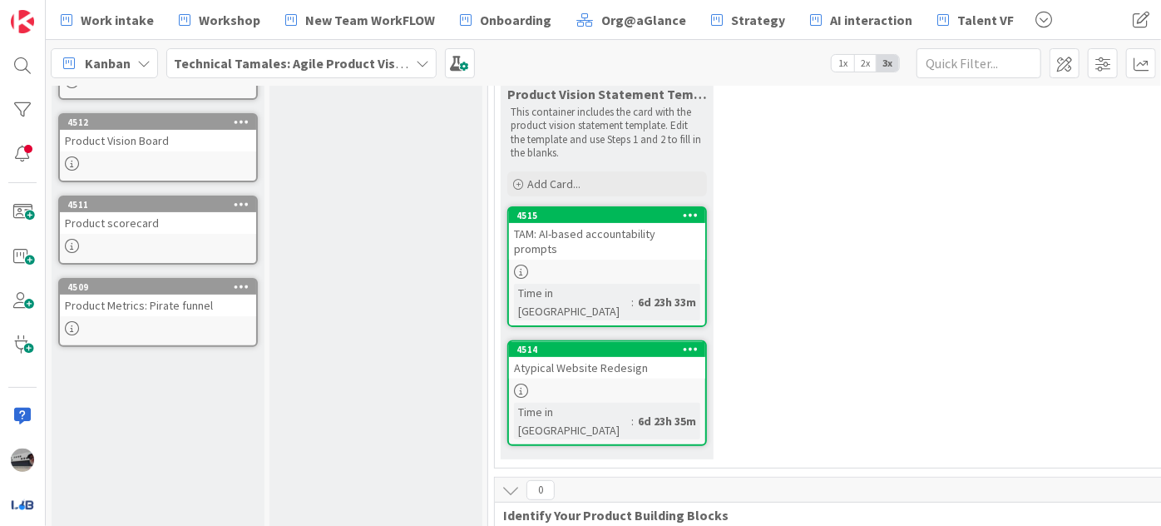
click at [600, 357] on div "Atypical Website Redesign" at bounding box center [607, 368] width 196 height 22
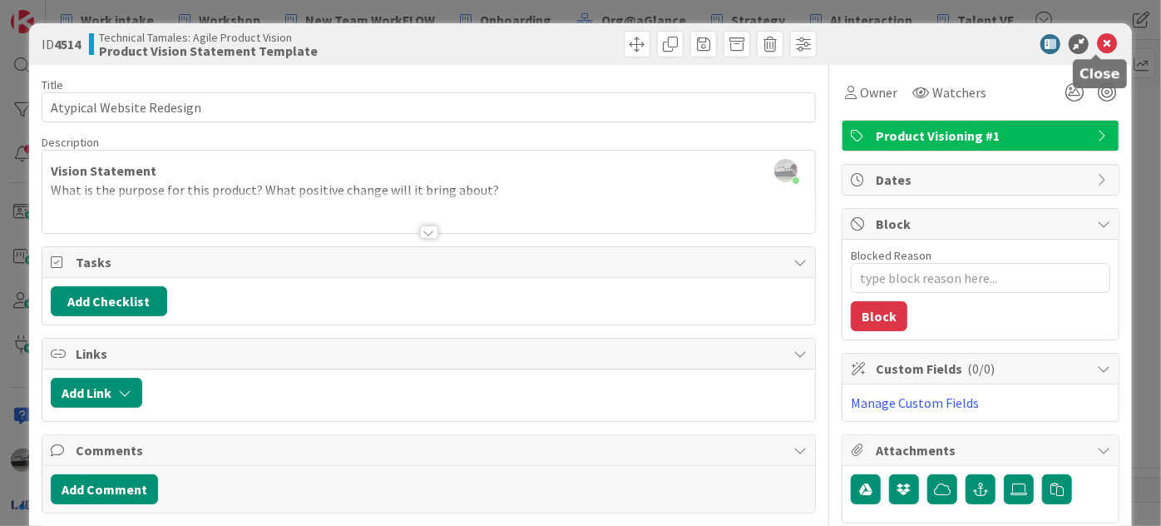
click at [1097, 44] on icon at bounding box center [1107, 44] width 20 height 20
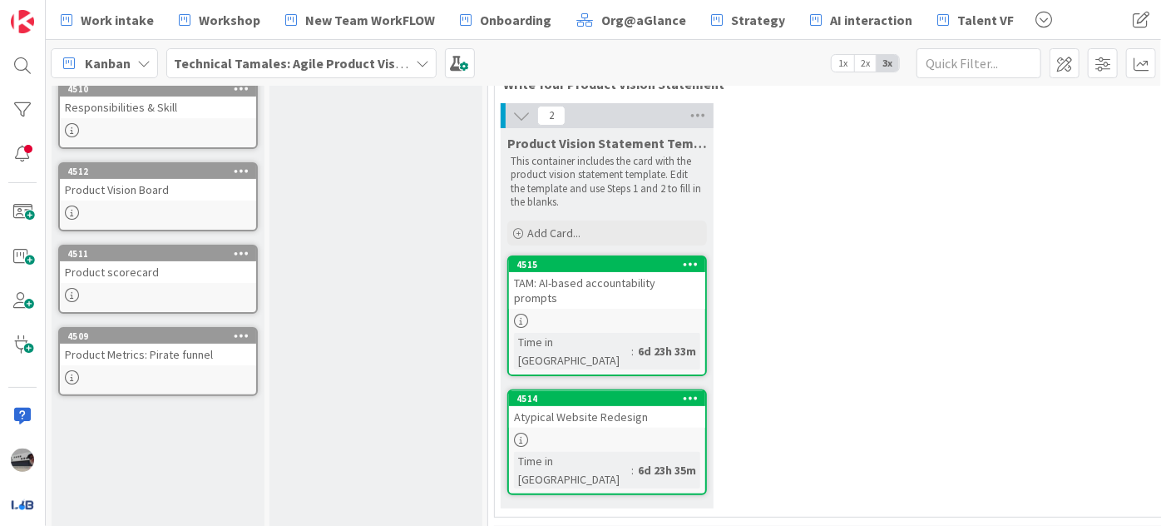
scroll to position [75, 0]
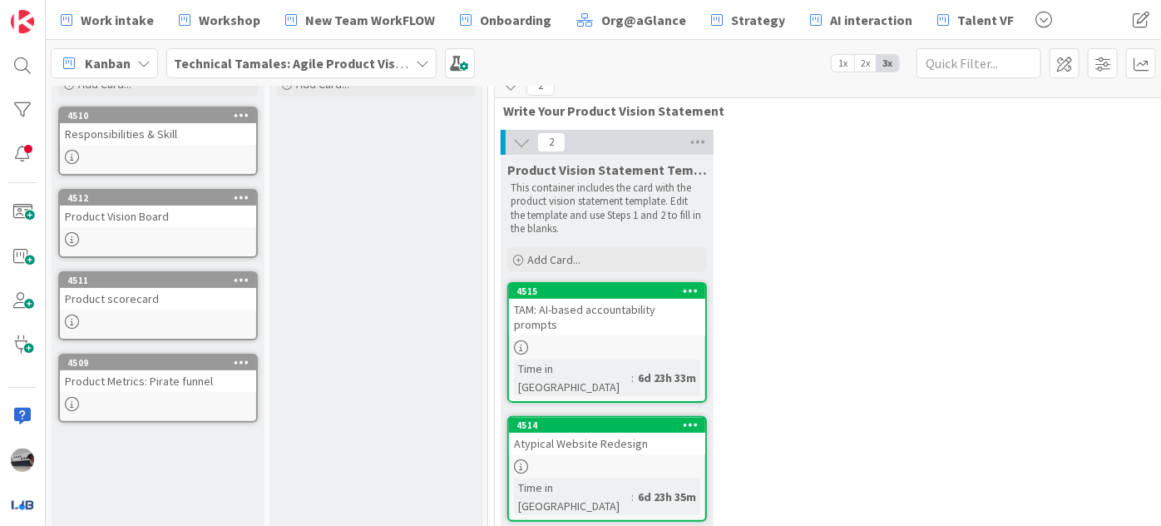
click at [581, 312] on div "TAM: AI-based accountability prompts" at bounding box center [607, 317] width 196 height 37
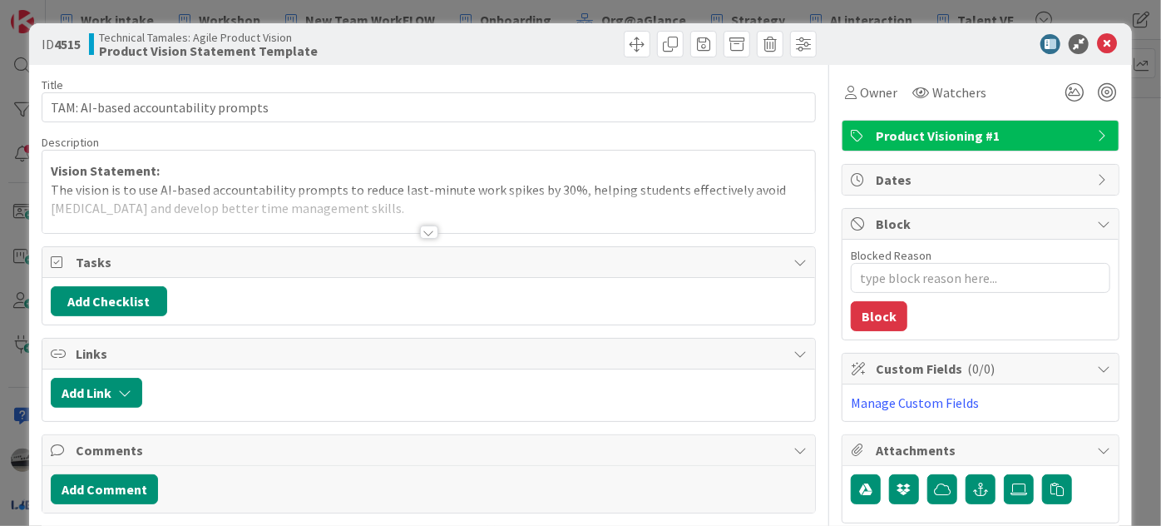
click at [421, 232] on div at bounding box center [429, 231] width 18 height 13
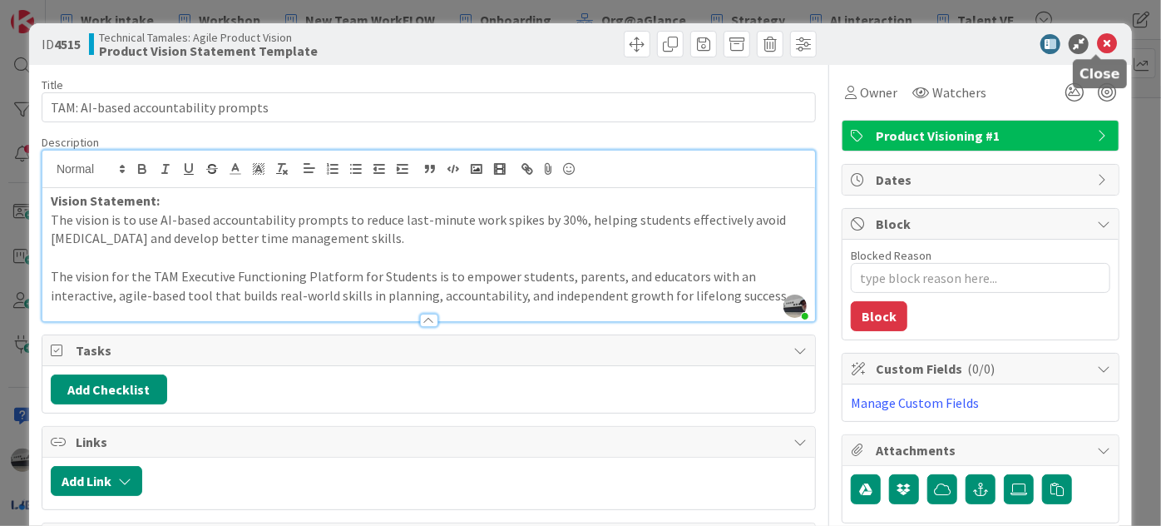
click at [1097, 39] on icon at bounding box center [1107, 44] width 20 height 20
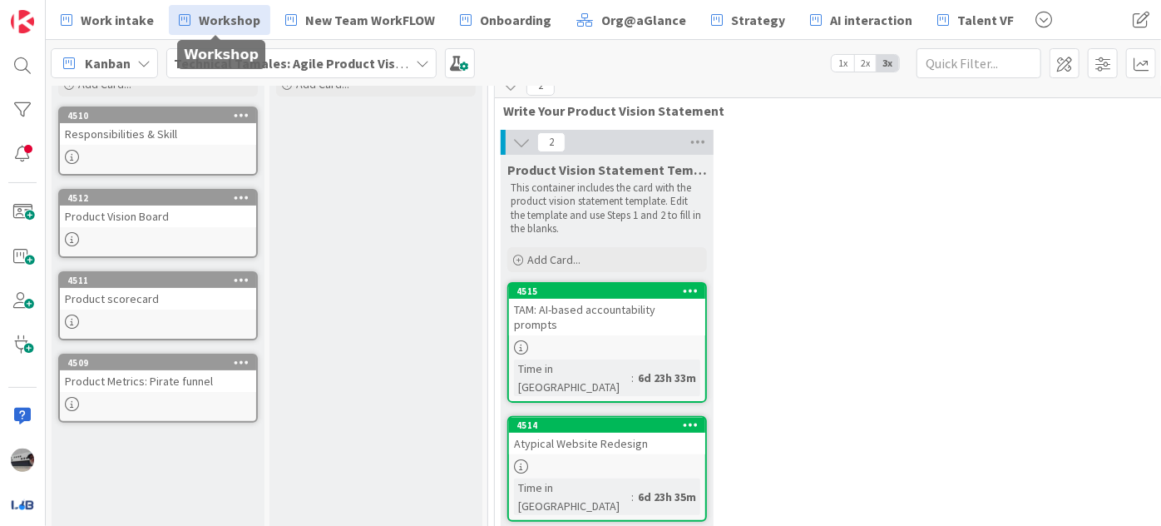
click at [202, 15] on span "Workshop" at bounding box center [230, 20] width 62 height 20
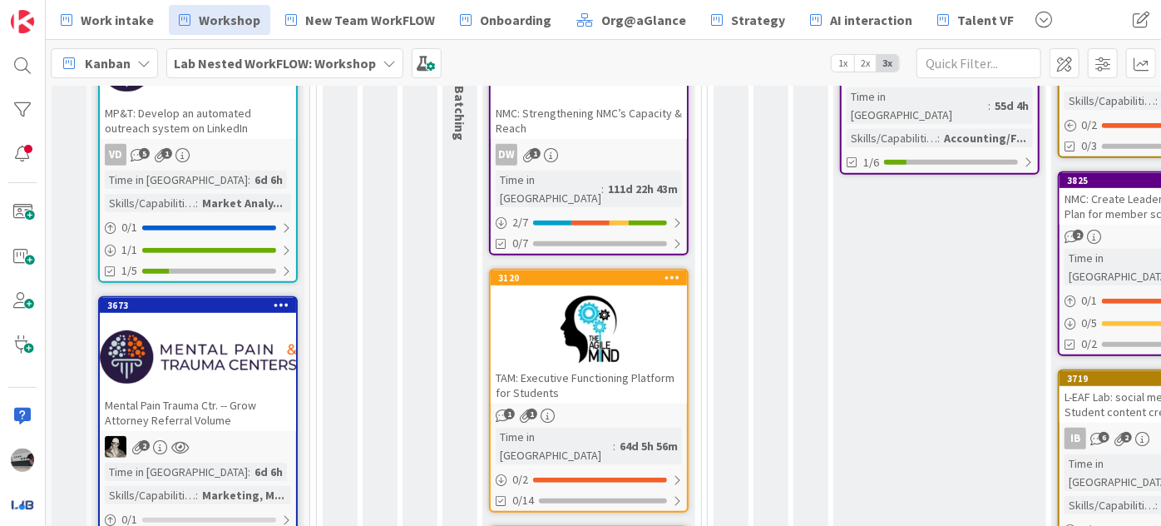
scroll to position [378, 0]
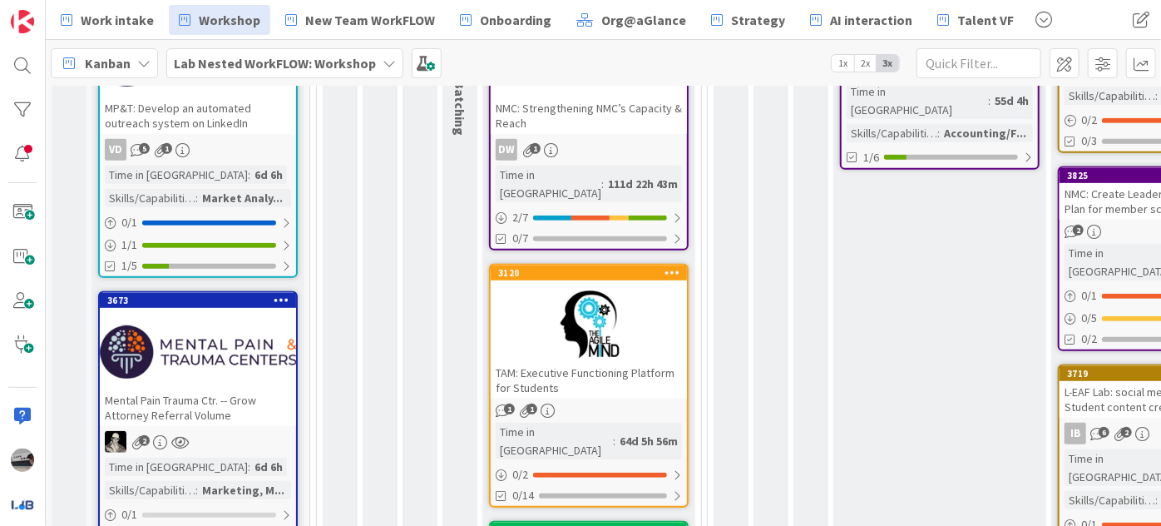
click at [599, 362] on div "TAM: Executive Functioning Platform for Students" at bounding box center [589, 380] width 196 height 37
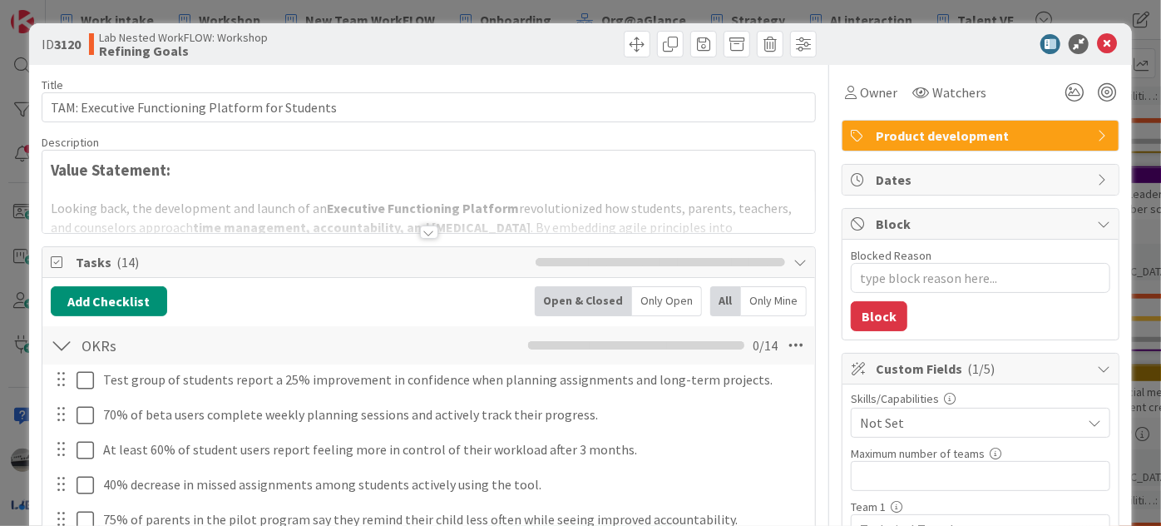
click at [421, 235] on div at bounding box center [429, 231] width 18 height 13
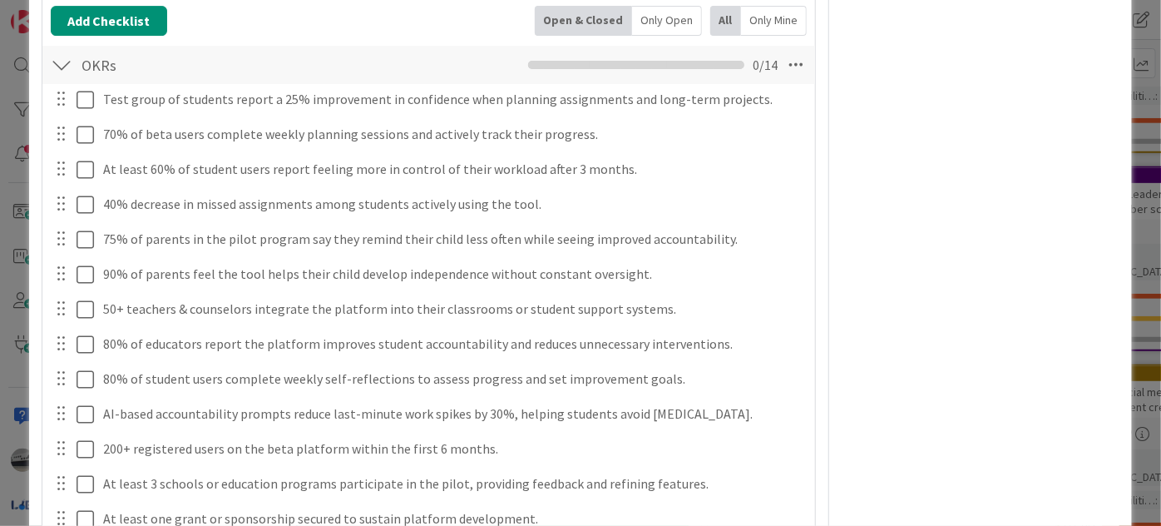
scroll to position [3025, 0]
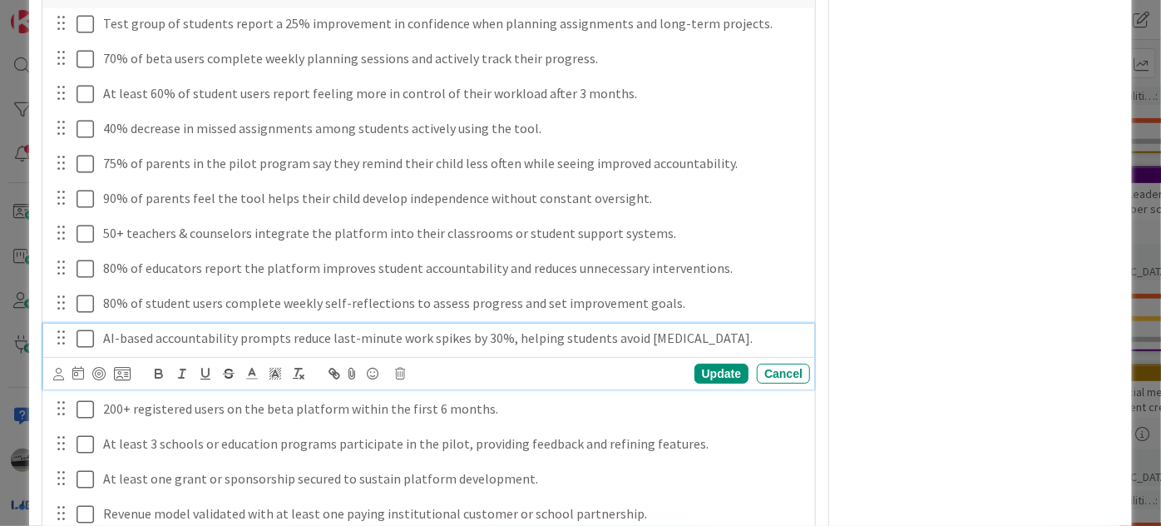
drag, startPoint x: 101, startPoint y: 336, endPoint x: 744, endPoint y: 343, distance: 642.2
click at [744, 343] on div "AI-based accountability prompts reduce last-minute work spikes by 30%, helping …" at bounding box center [453, 338] width 714 height 29
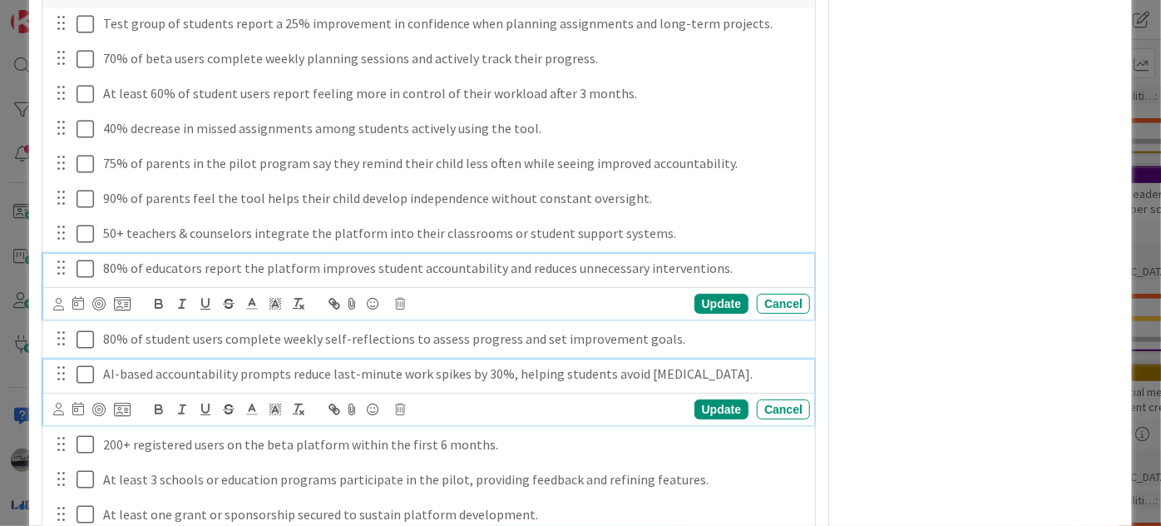
click at [774, 254] on div "80% of educators report the platform improves student accountability and reduce…" at bounding box center [453, 268] width 714 height 29
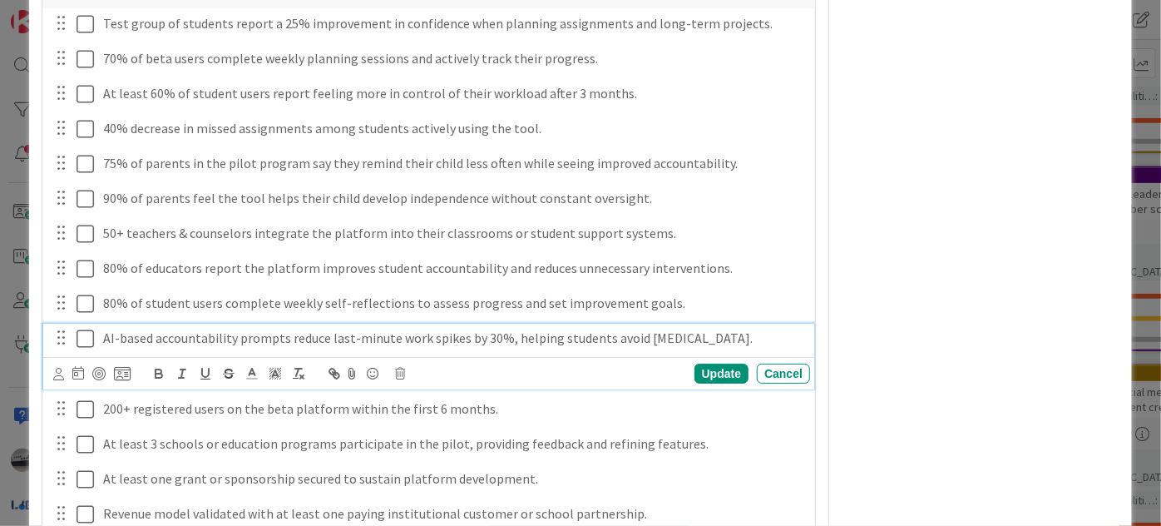
click at [200, 329] on p "AI-based accountability prompts reduce last-minute work spikes by 30%, helping …" at bounding box center [453, 338] width 700 height 19
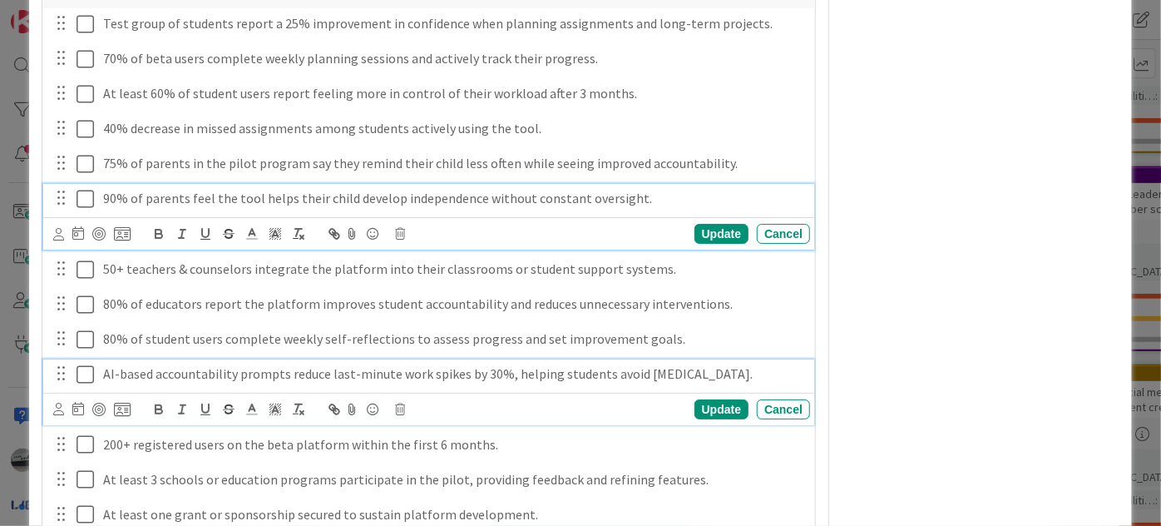
scroll to position [3060, 0]
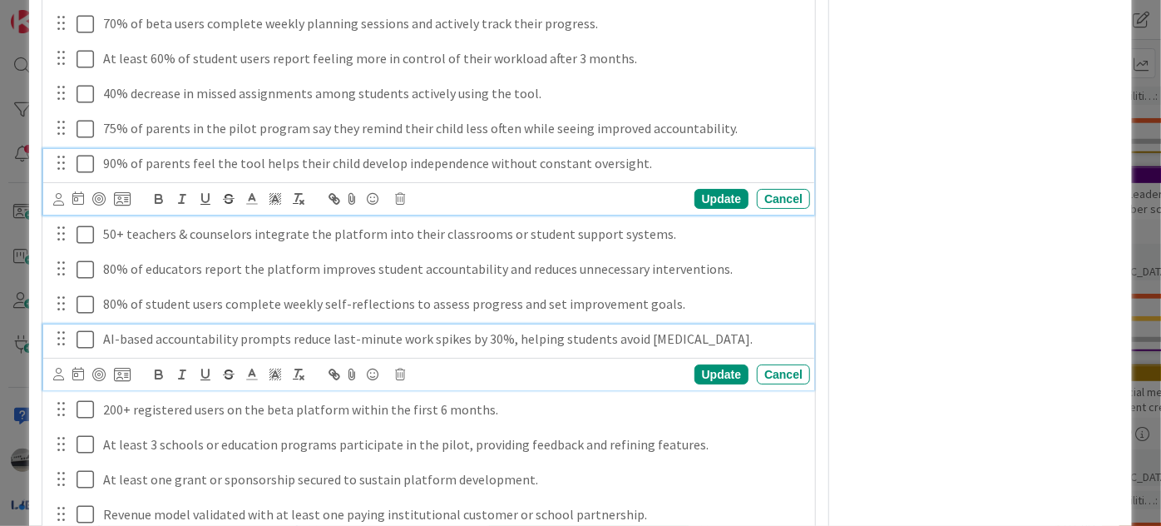
click at [675, 199] on div "90% of parents feel the tool helps their child develop independence without con…" at bounding box center [428, 182] width 771 height 66
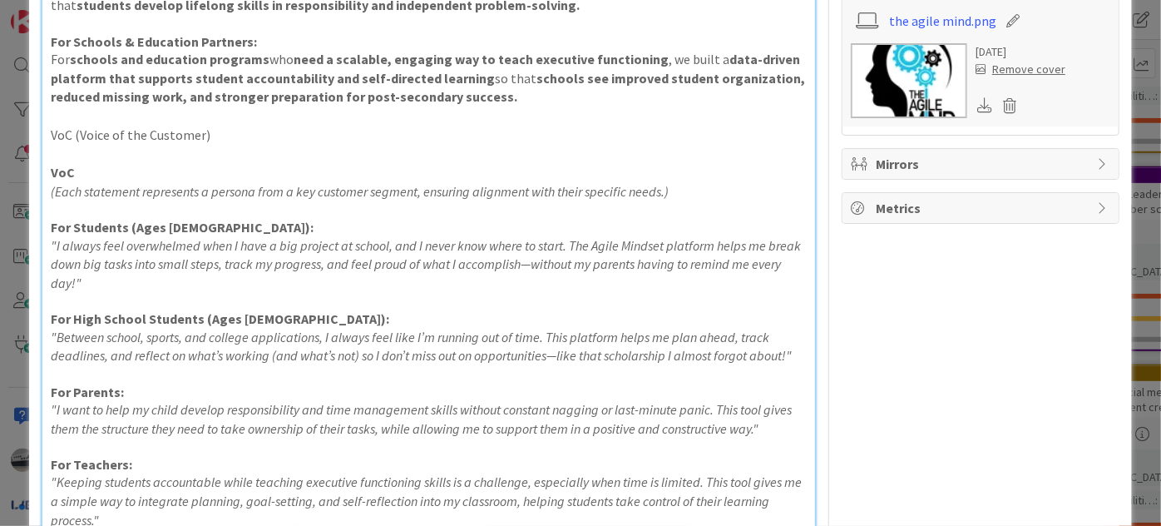
scroll to position [791, 0]
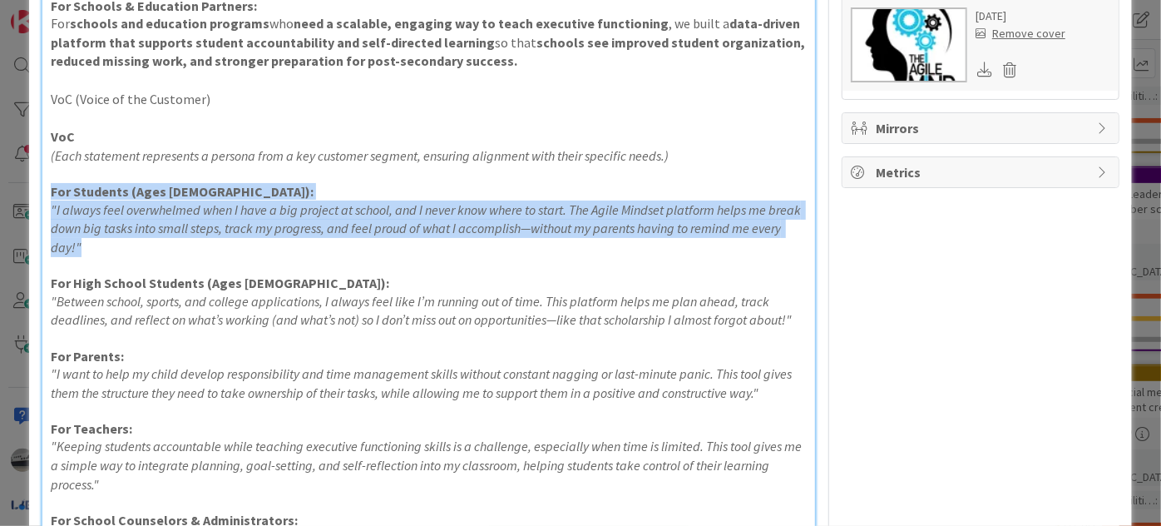
drag, startPoint x: 146, startPoint y: 248, endPoint x: 46, endPoint y: 199, distance: 111.2
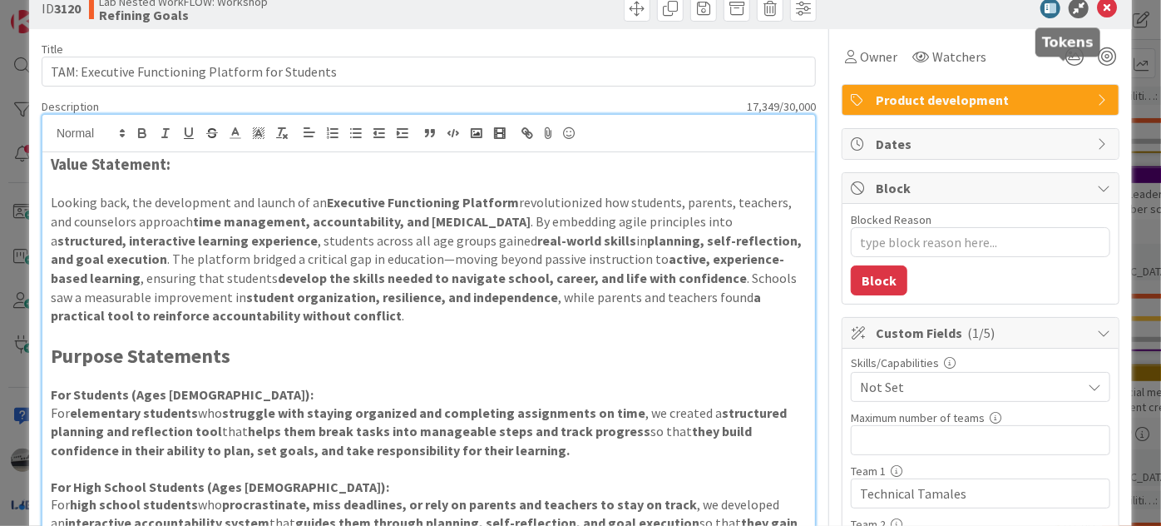
scroll to position [0, 0]
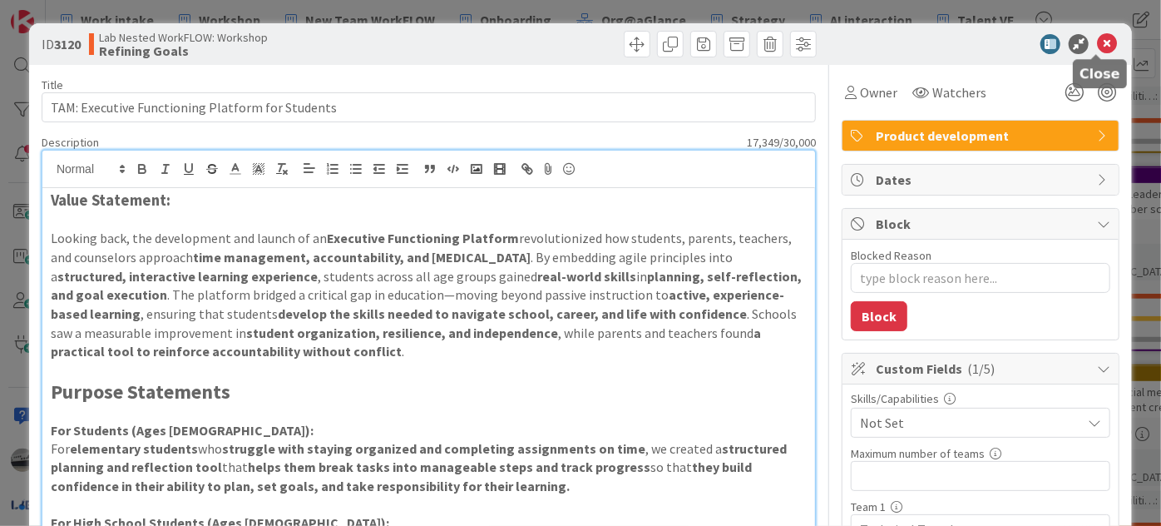
click at [1097, 40] on icon at bounding box center [1107, 44] width 20 height 20
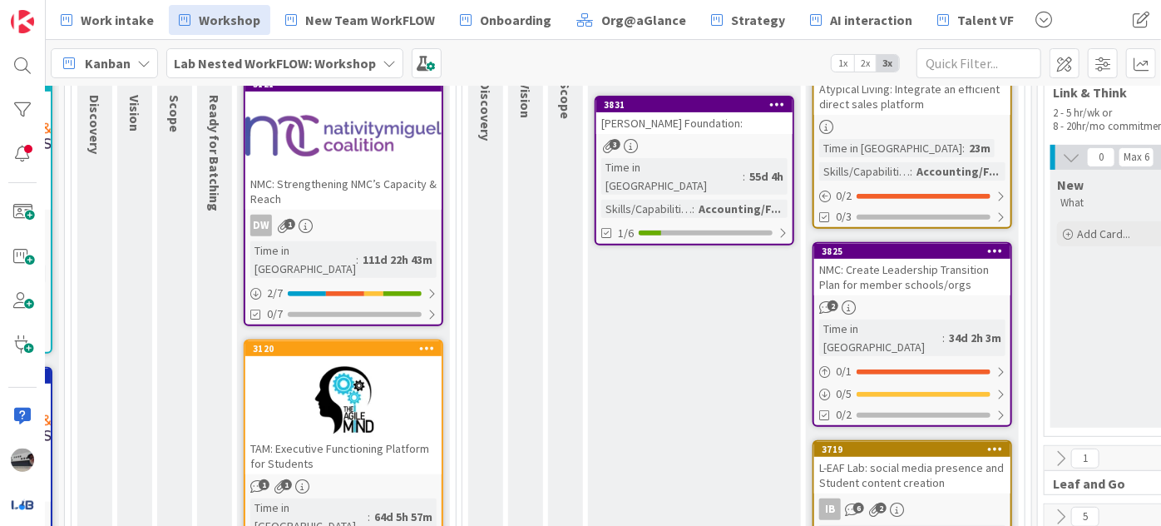
scroll to position [302, 157]
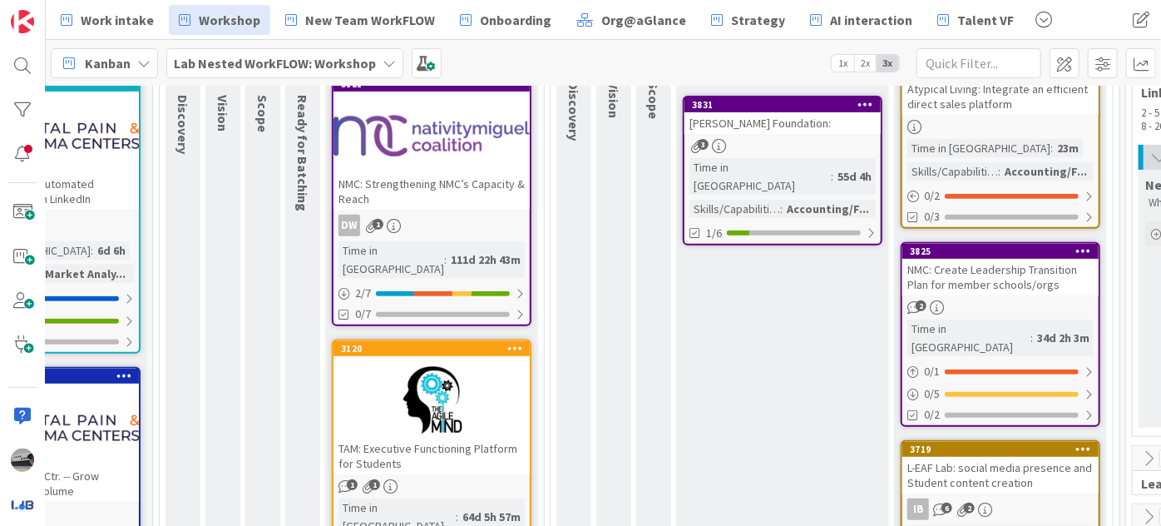
click at [437, 392] on div at bounding box center [432, 400] width 196 height 75
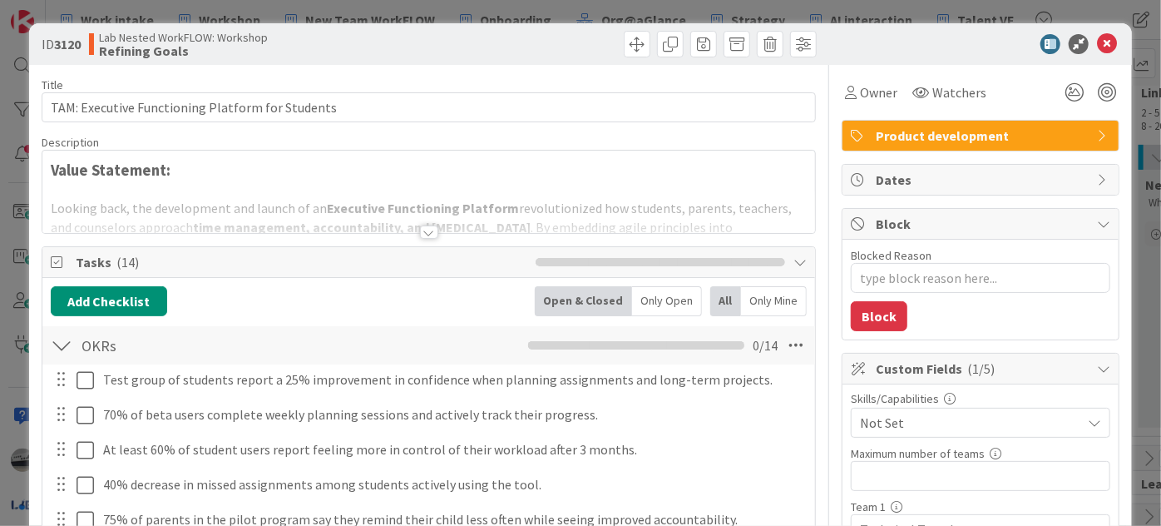
click at [428, 235] on div at bounding box center [429, 231] width 18 height 13
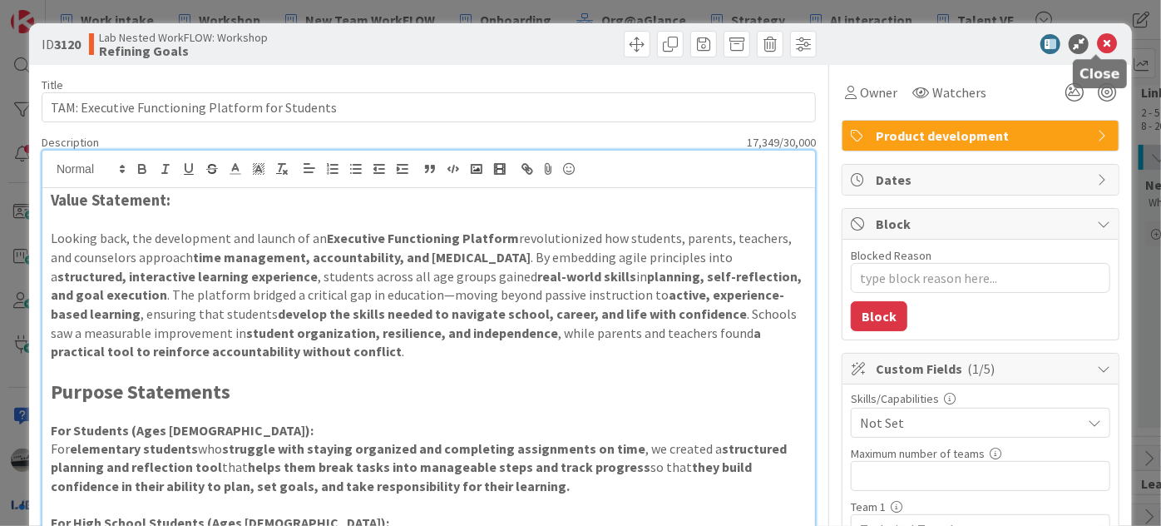
click at [1098, 37] on icon at bounding box center [1107, 44] width 20 height 20
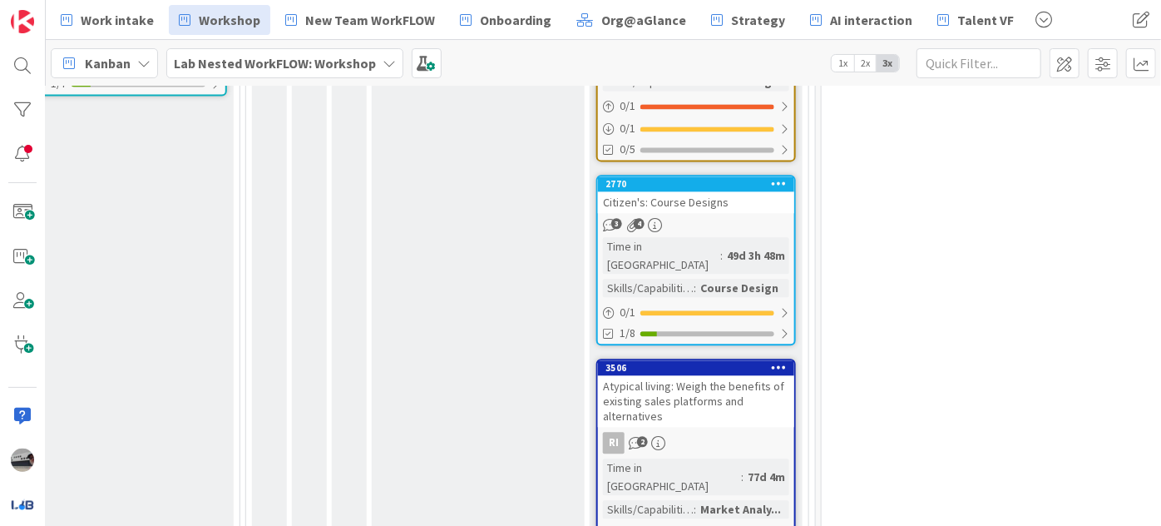
scroll to position [1910, 462]
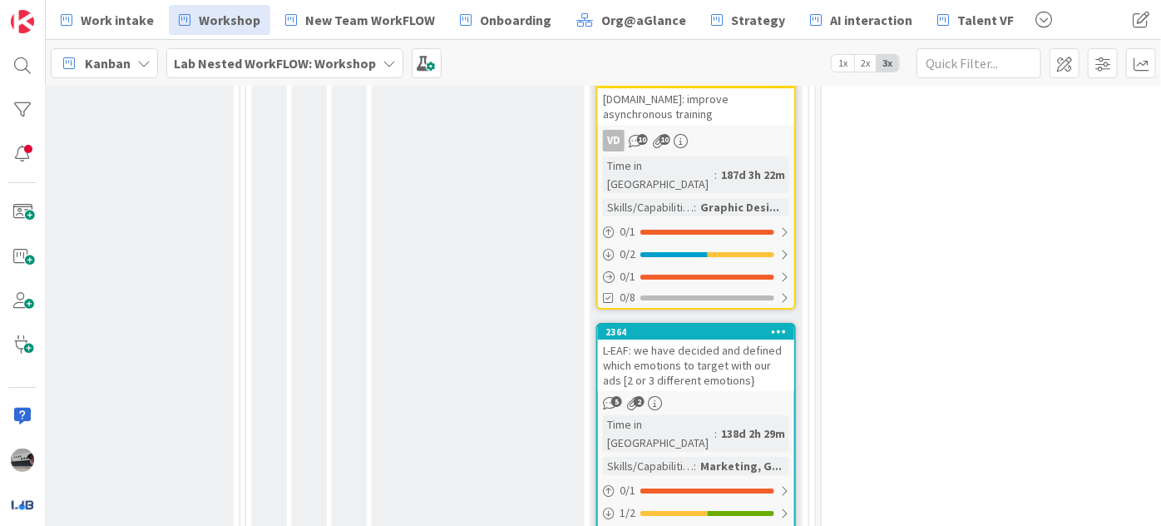
scroll to position [2893, 462]
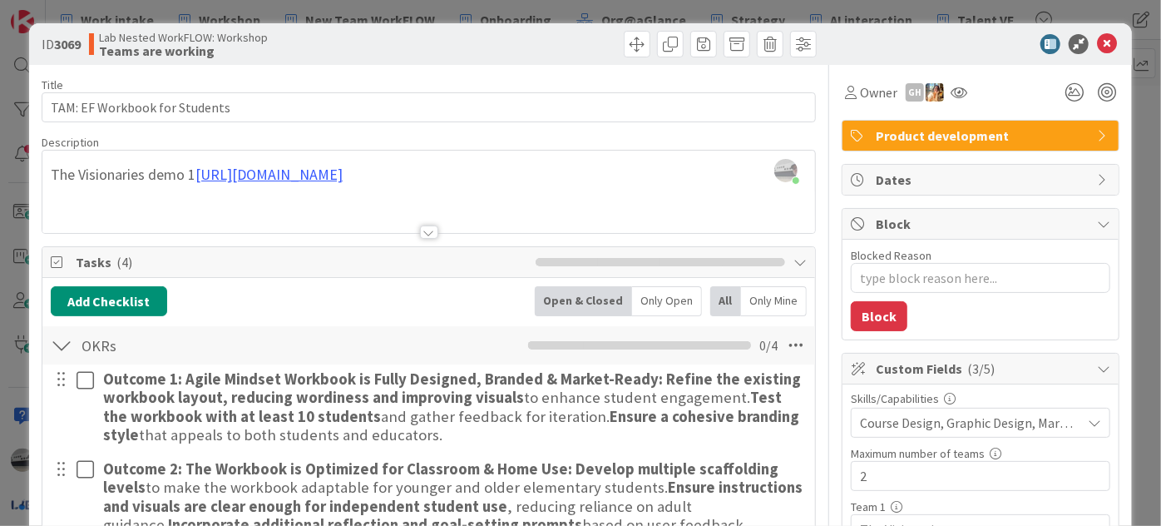
click at [425, 232] on div at bounding box center [429, 231] width 18 height 13
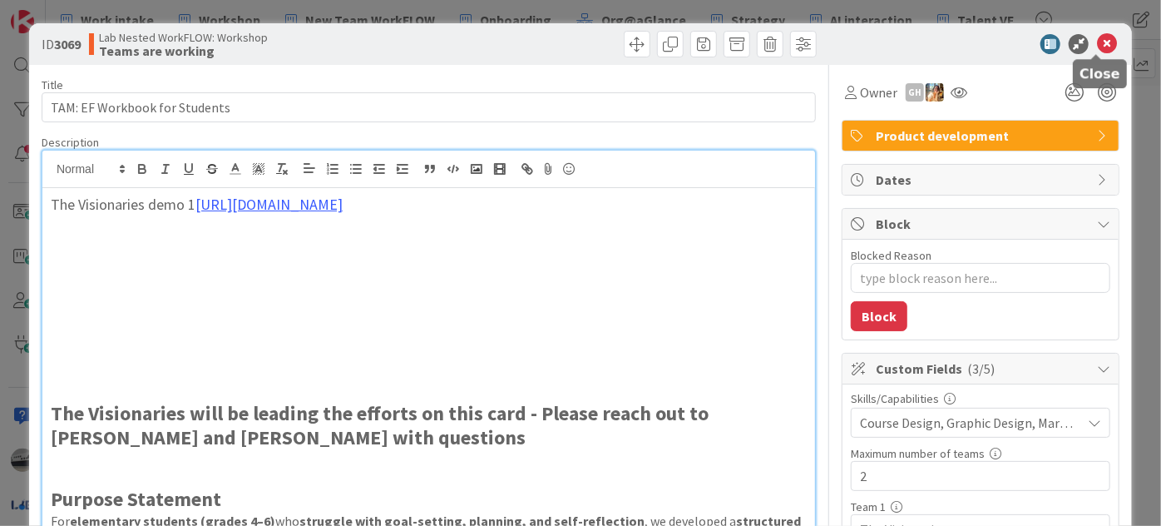
click at [1097, 43] on icon at bounding box center [1107, 44] width 20 height 20
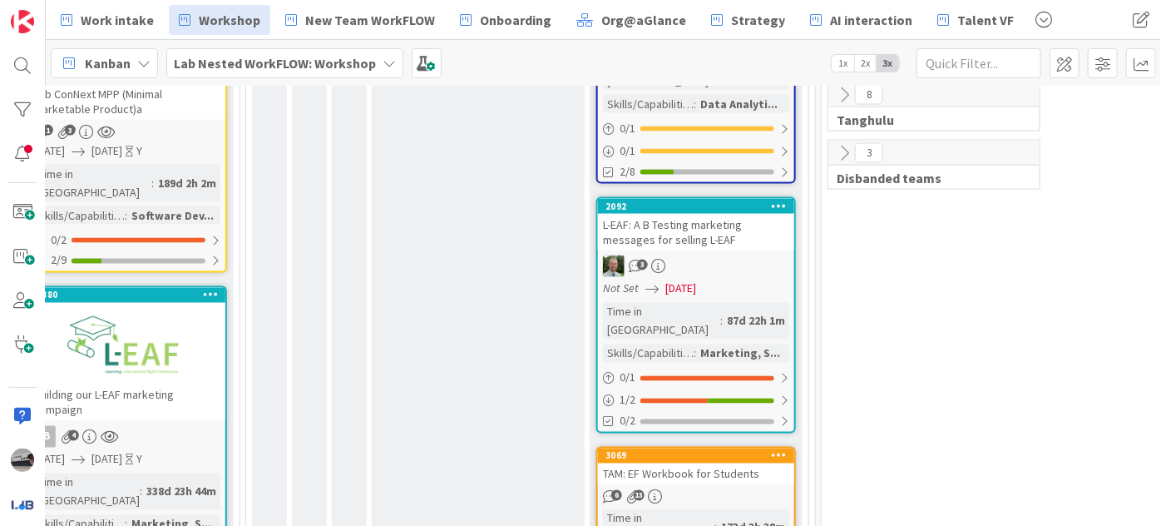
scroll to position [1588, 462]
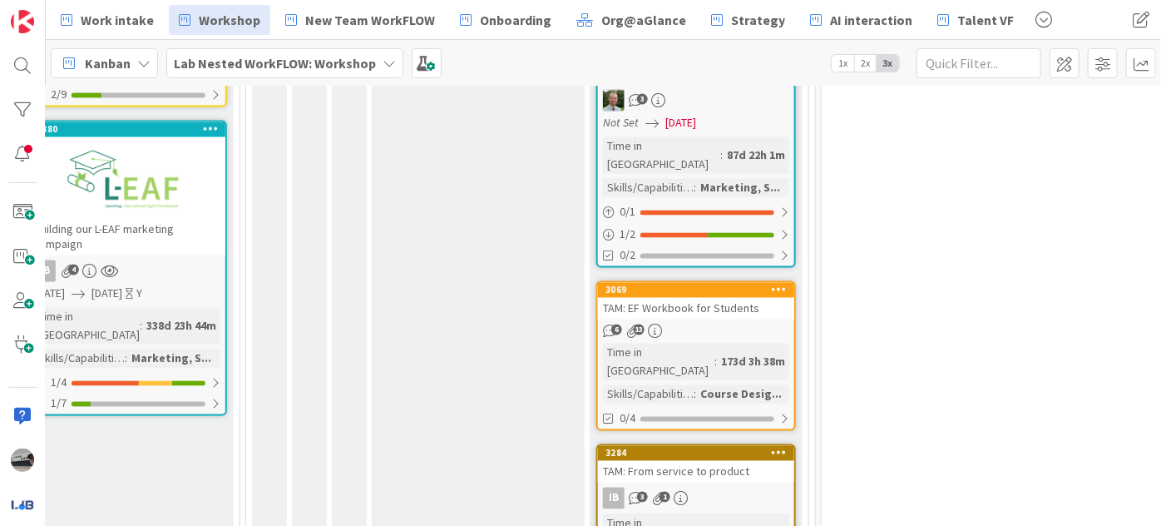
click at [697, 281] on link "3069 TAM: EF Workbook for Students 6 13 Time in Column : 173d 3h 38m Skills/Cap…" at bounding box center [696, 356] width 200 height 150
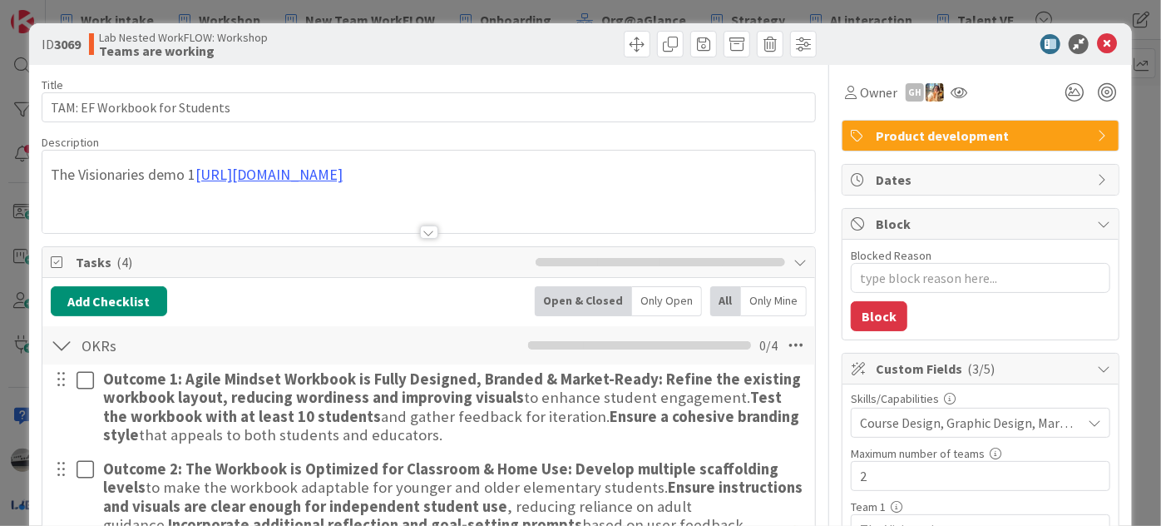
click at [420, 232] on div at bounding box center [429, 231] width 18 height 13
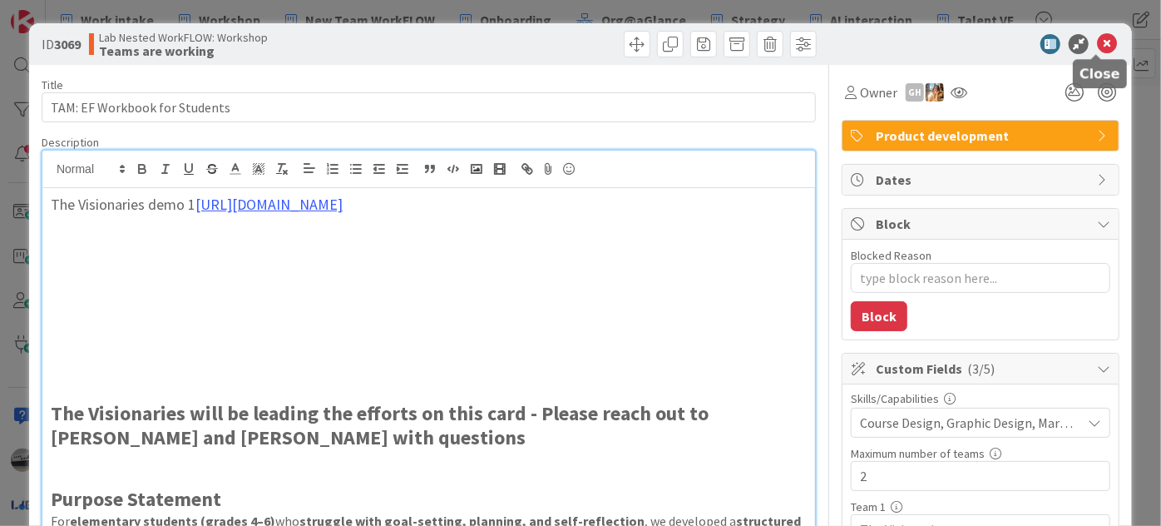
click at [1097, 43] on icon at bounding box center [1107, 44] width 20 height 20
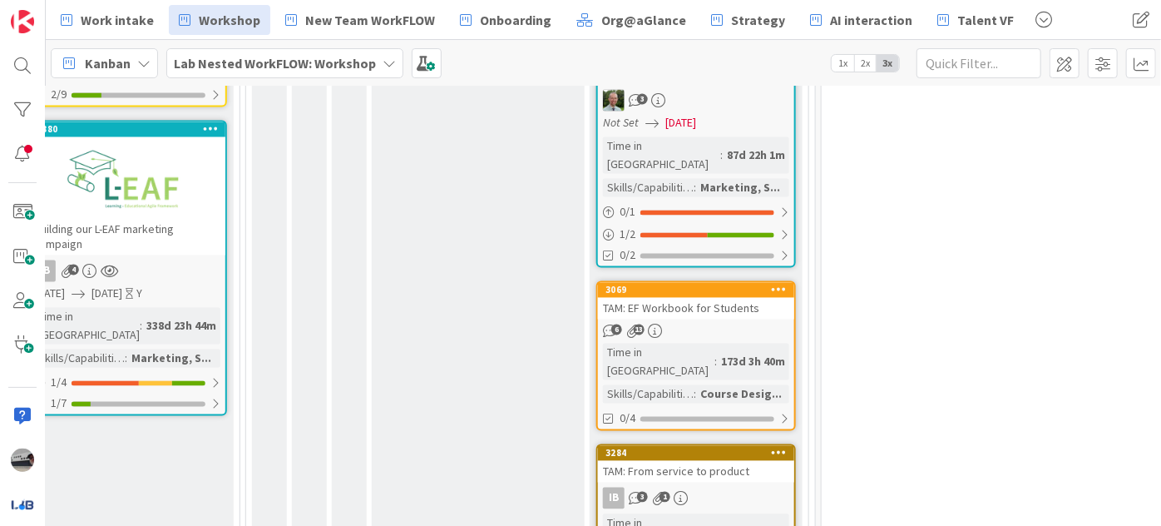
click at [710, 298] on div "TAM: EF Workbook for Students" at bounding box center [696, 309] width 196 height 22
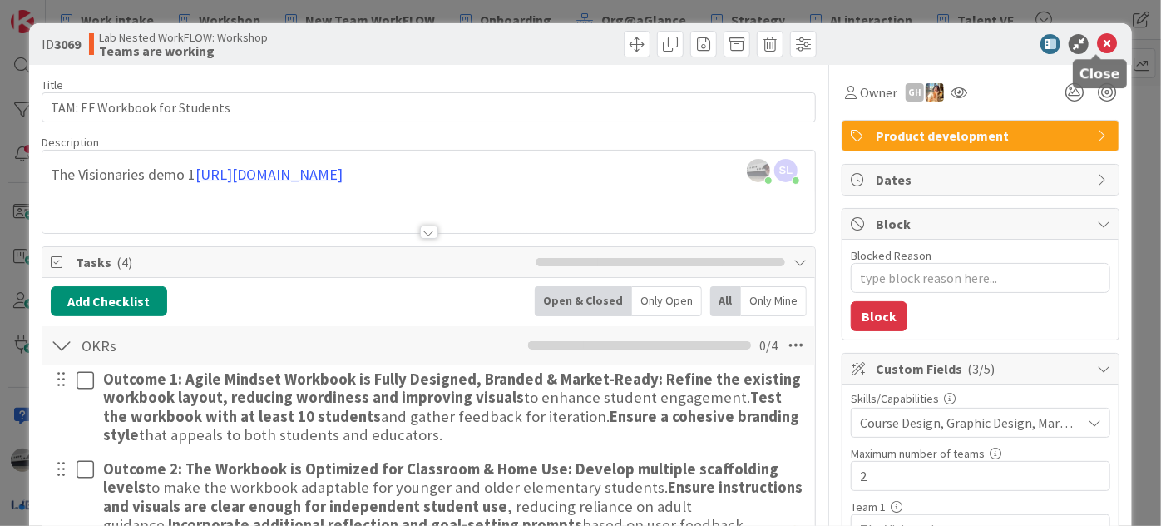
click at [1097, 43] on icon at bounding box center [1107, 44] width 20 height 20
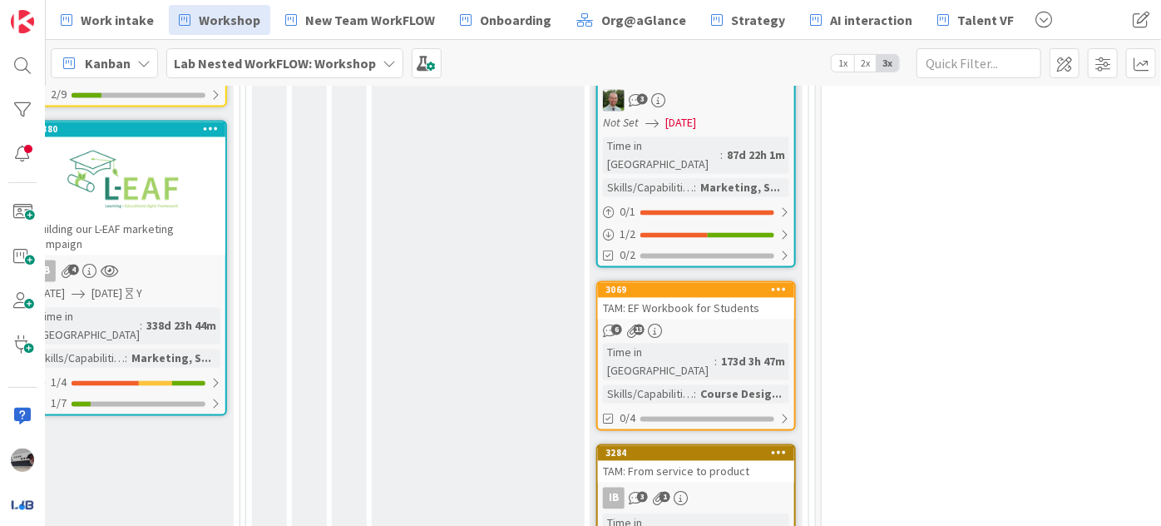
click at [739, 298] on div "TAM: EF Workbook for Students" at bounding box center [696, 309] width 196 height 22
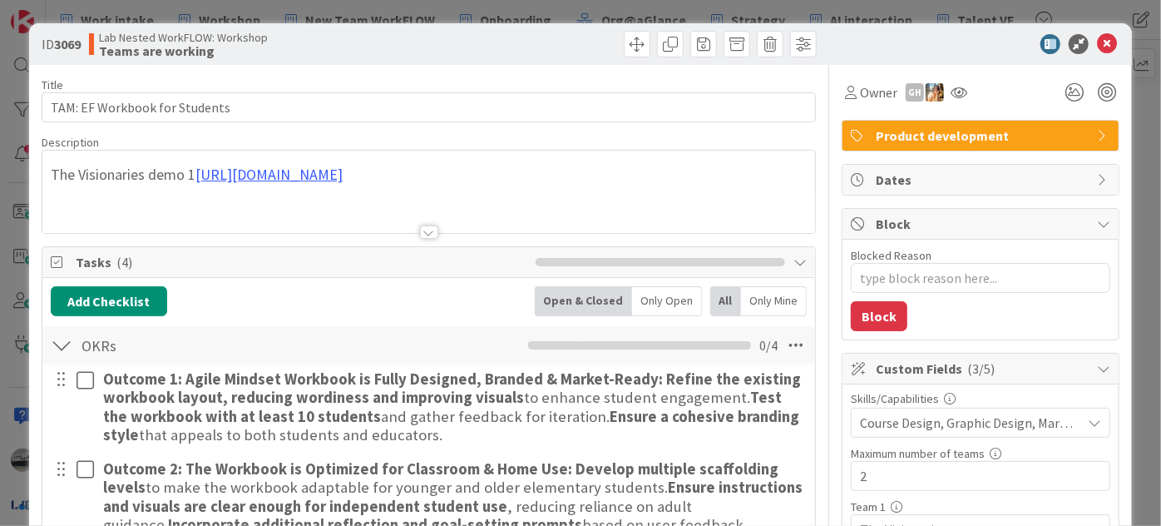
type textarea "x"
click at [426, 230] on div at bounding box center [429, 231] width 18 height 13
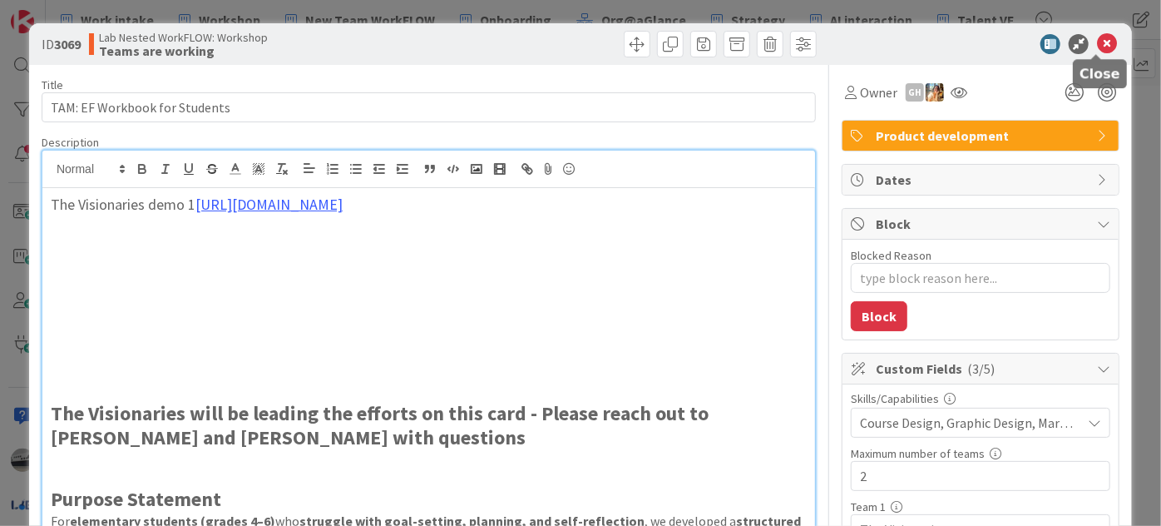
click at [1097, 38] on icon at bounding box center [1107, 44] width 20 height 20
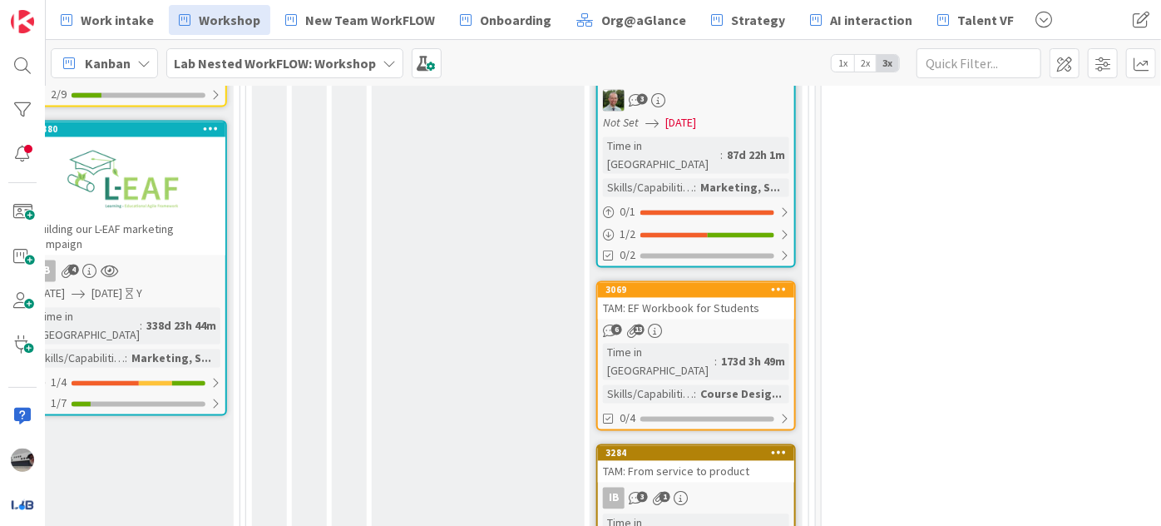
click at [343, 68] on b "Lab Nested WorkFLOW: Workshop" at bounding box center [275, 63] width 202 height 17
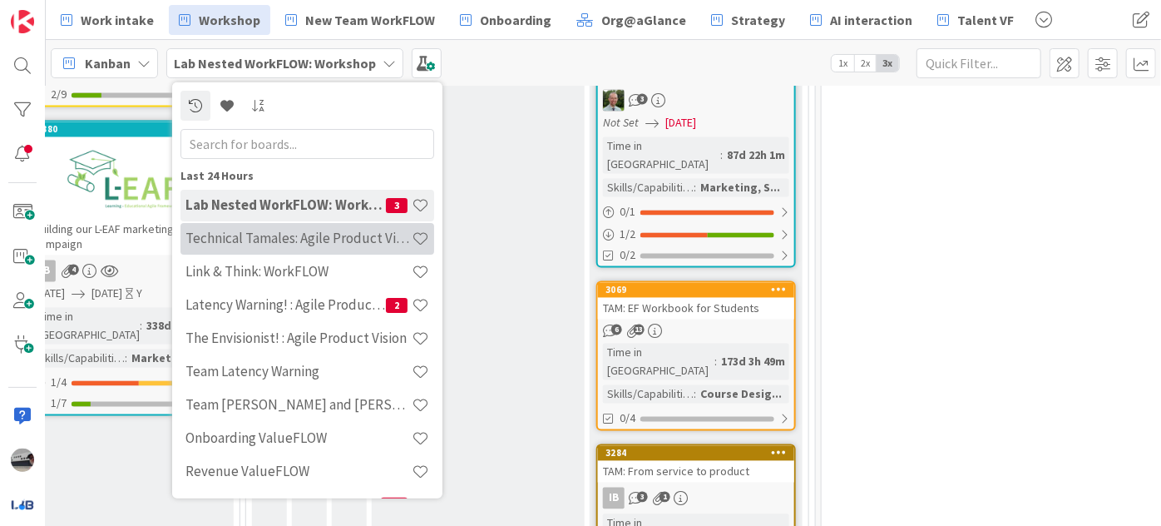
click at [310, 237] on h4 "Technical Tamales: Agile Product Vision" at bounding box center [299, 238] width 226 height 17
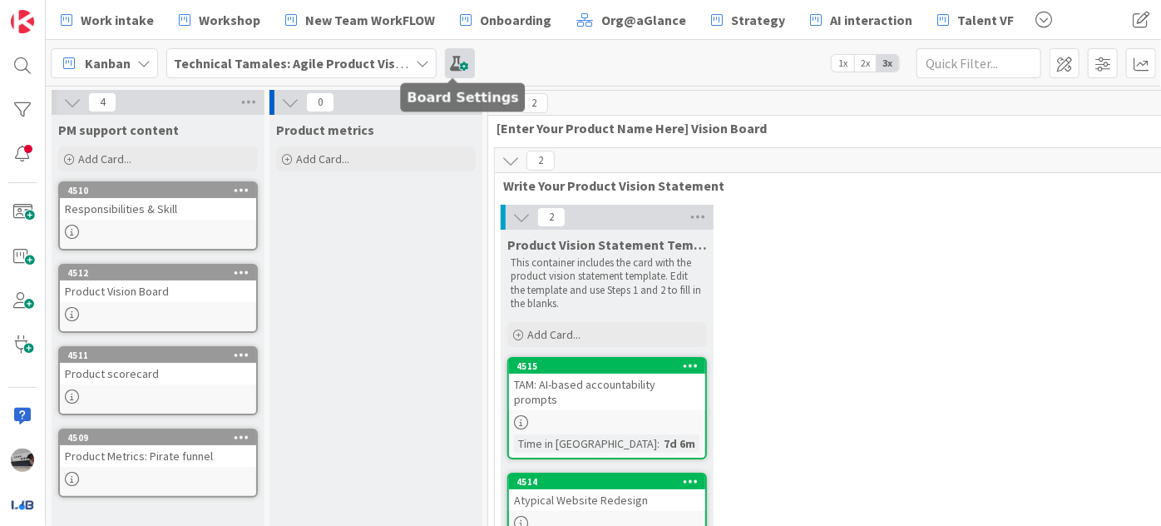
click at [445, 62] on span at bounding box center [460, 63] width 30 height 30
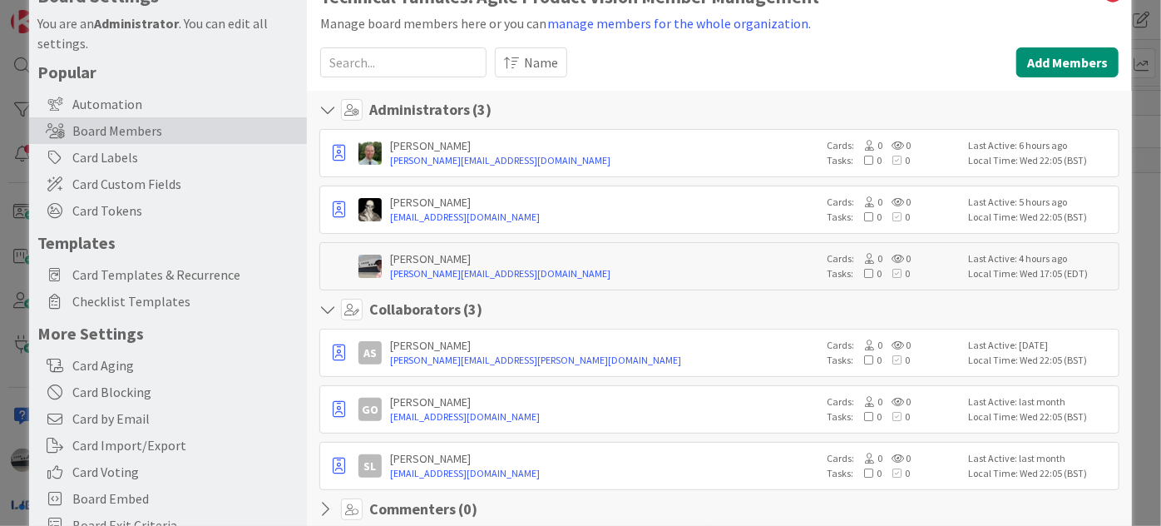
scroll to position [151, 0]
